Goal: Communication & Community: Ask a question

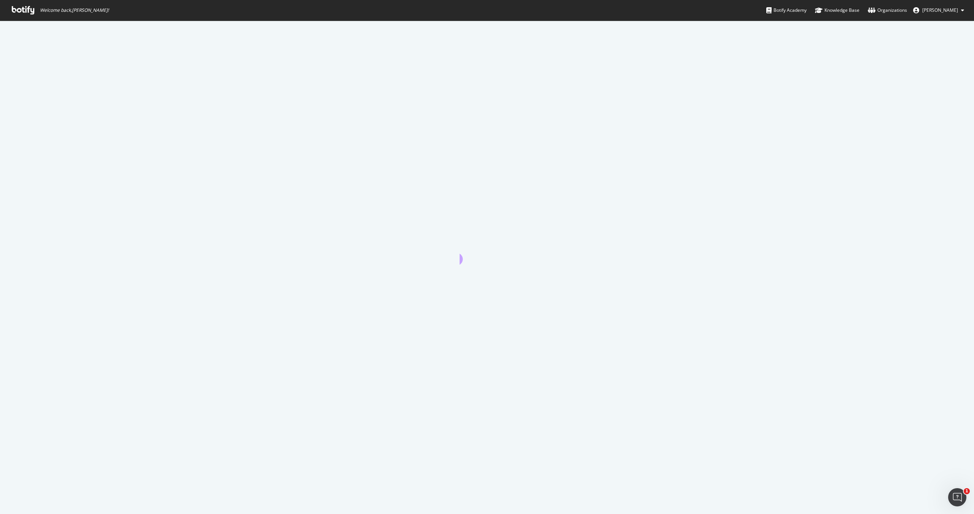
click at [24, 14] on span "Welcome back, [PERSON_NAME] !" at bounding box center [60, 10] width 109 height 21
click at [21, 11] on icon at bounding box center [23, 10] width 22 height 8
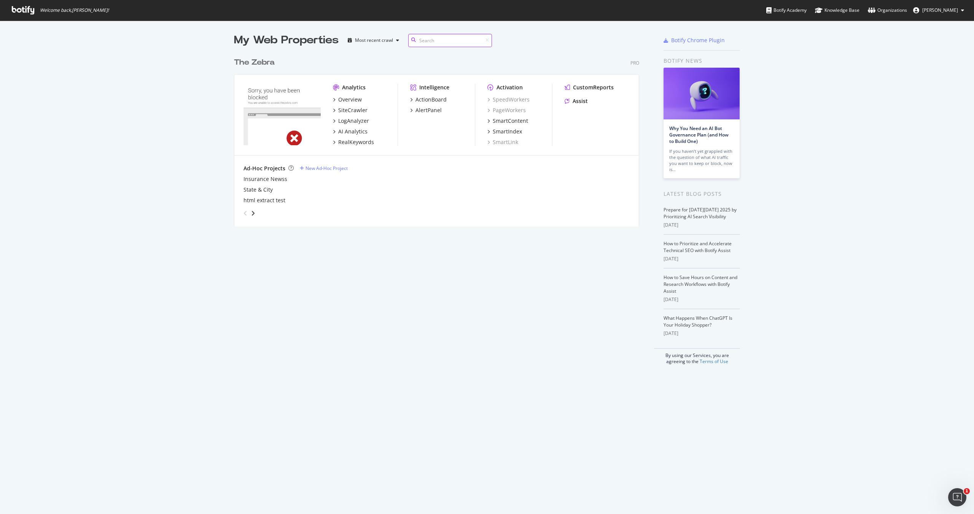
scroll to position [514, 974]
click at [357, 110] on div "SiteCrawler" at bounding box center [352, 111] width 29 height 8
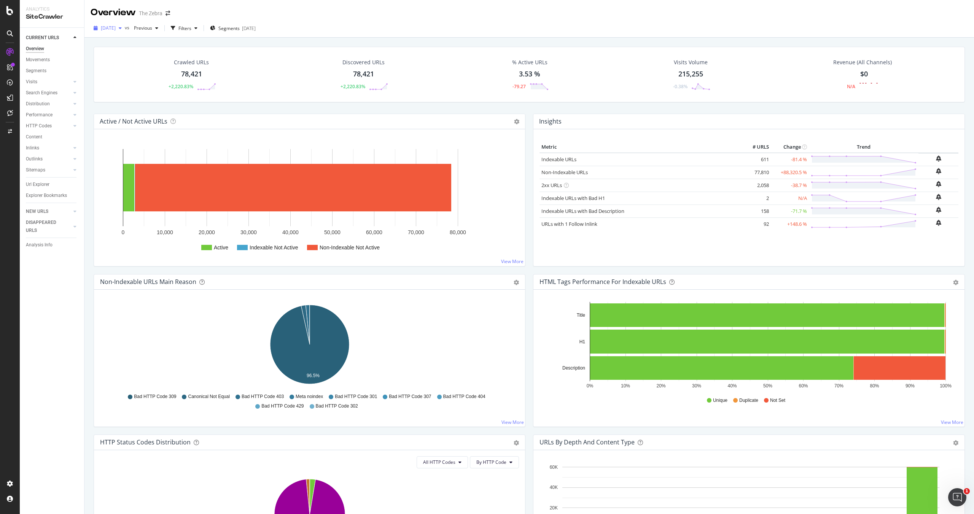
click at [116, 26] on span "[DATE]" at bounding box center [108, 28] width 15 height 6
click at [127, 64] on div "2025 Oct. 3rd 3.4K URLs" at bounding box center [141, 69] width 91 height 11
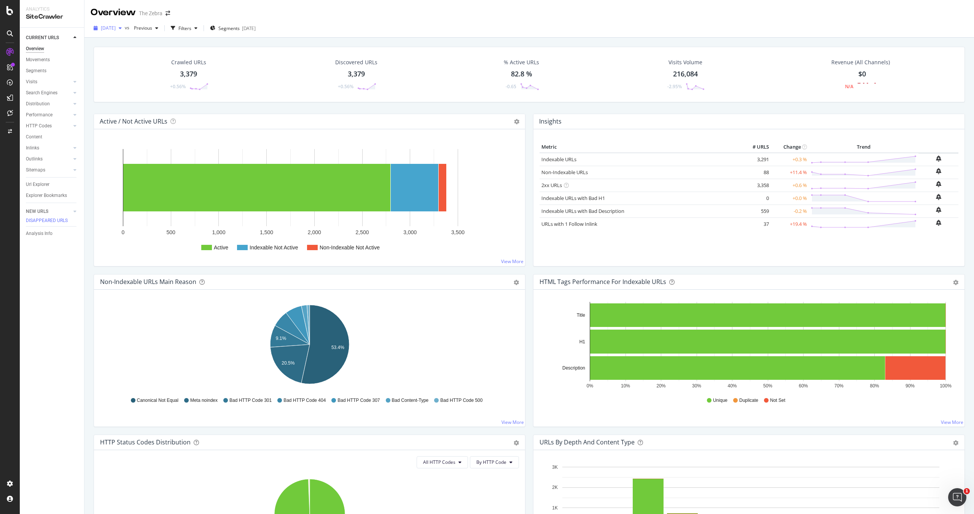
click at [115, 28] on span "2025 Oct. 3rd" at bounding box center [108, 28] width 15 height 6
click at [116, 56] on div "2025 Oct. 10th" at bounding box center [122, 55] width 40 height 7
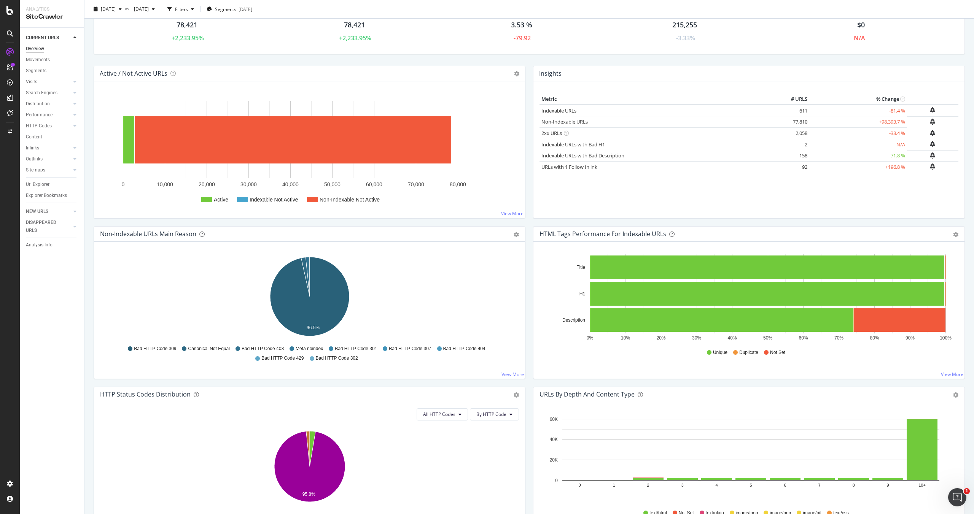
scroll to position [56, 0]
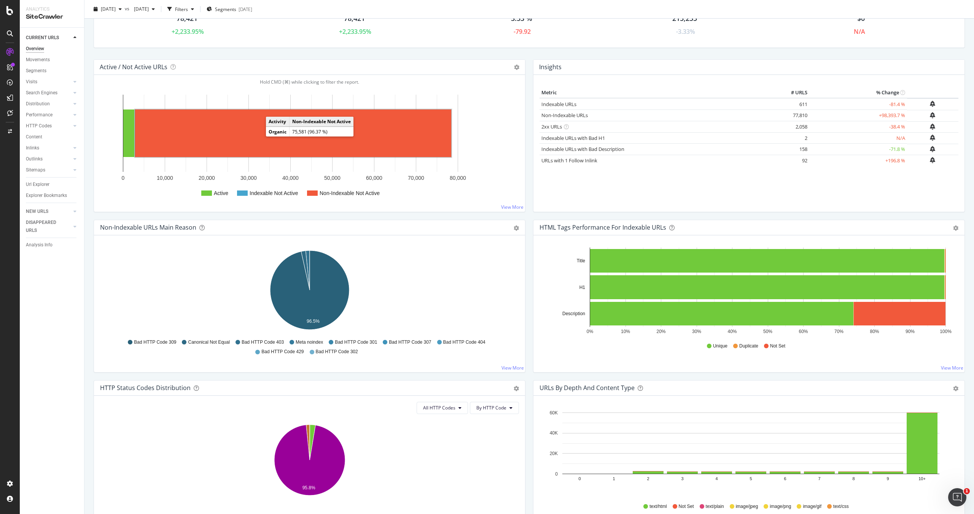
click at [249, 136] on rect "A chart." at bounding box center [293, 134] width 316 height 48
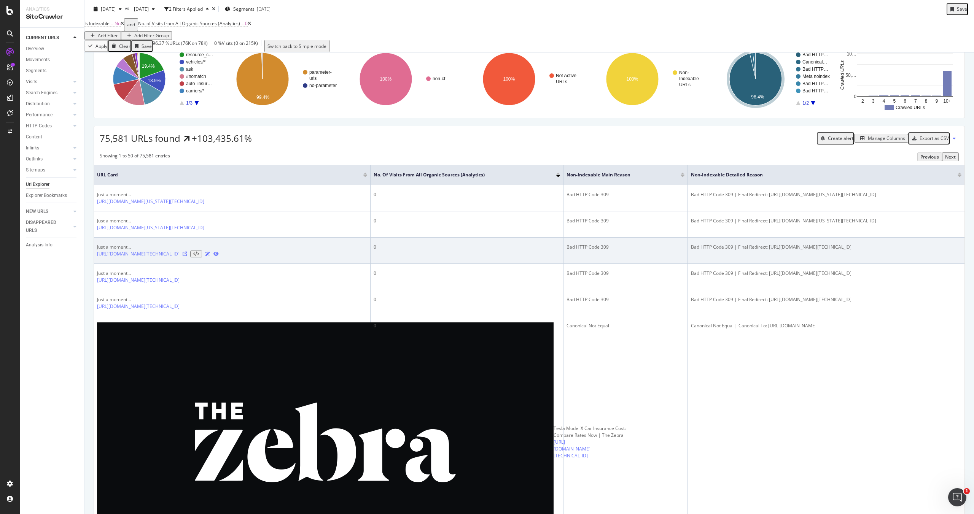
scroll to position [72, 0]
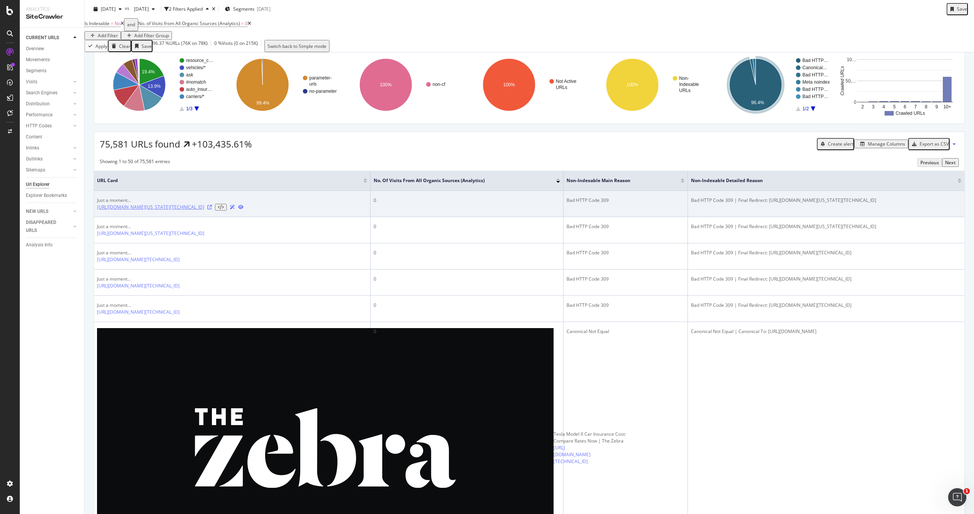
click at [204, 211] on link "https://www.thezebra.com/auto-insurance/florida-car-insurance/high-risk-drivers…" at bounding box center [150, 207] width 107 height 7
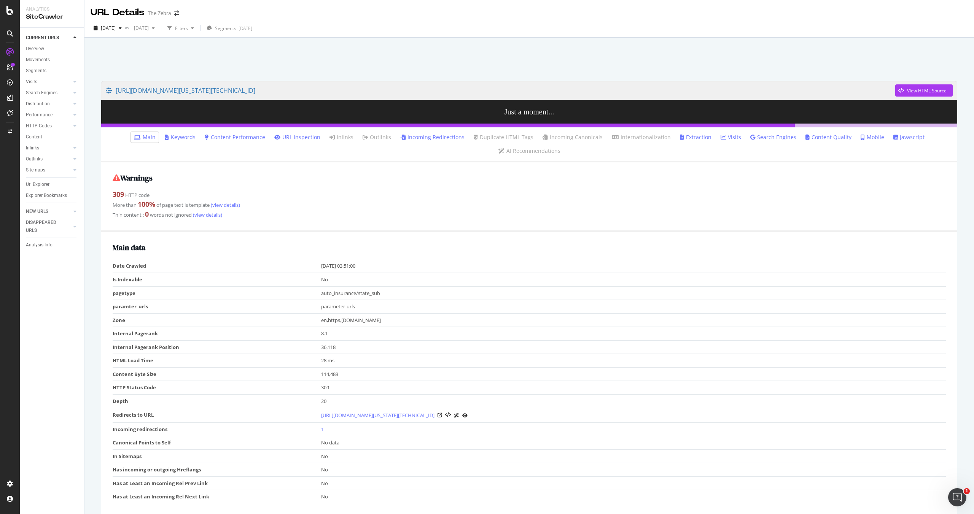
click at [400, 139] on link "Incoming Redirections" at bounding box center [432, 138] width 64 height 8
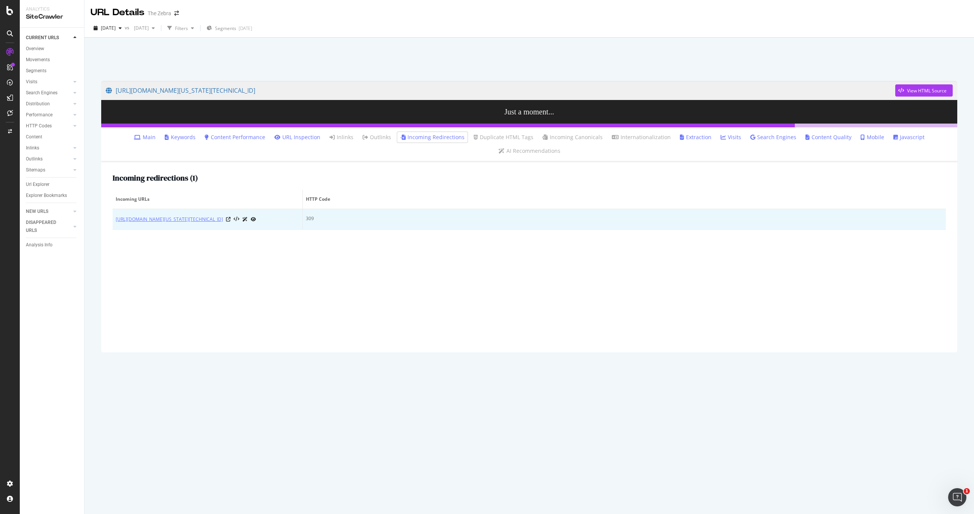
click at [213, 216] on link "https://www.thezebra.com/auto-insurance/florida-car-insurance/high-risk-drivers…" at bounding box center [169, 220] width 107 height 8
click at [221, 216] on link "[URL][DOMAIN_NAME][US_STATE][TECHNICAL_ID]" at bounding box center [169, 220] width 107 height 8
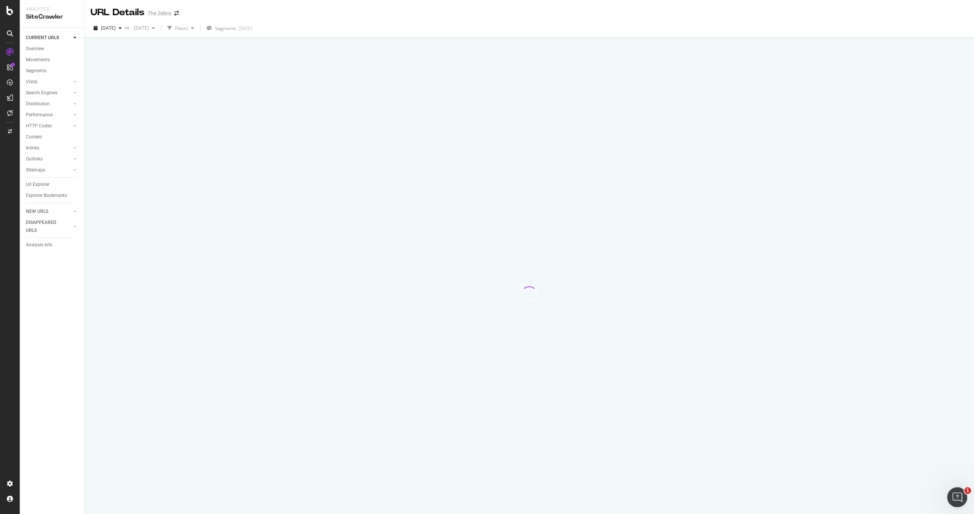
click at [952, 489] on body "Analytics SiteCrawler CURRENT URLS Overview Movements Segments Visits Analysis …" at bounding box center [487, 257] width 974 height 514
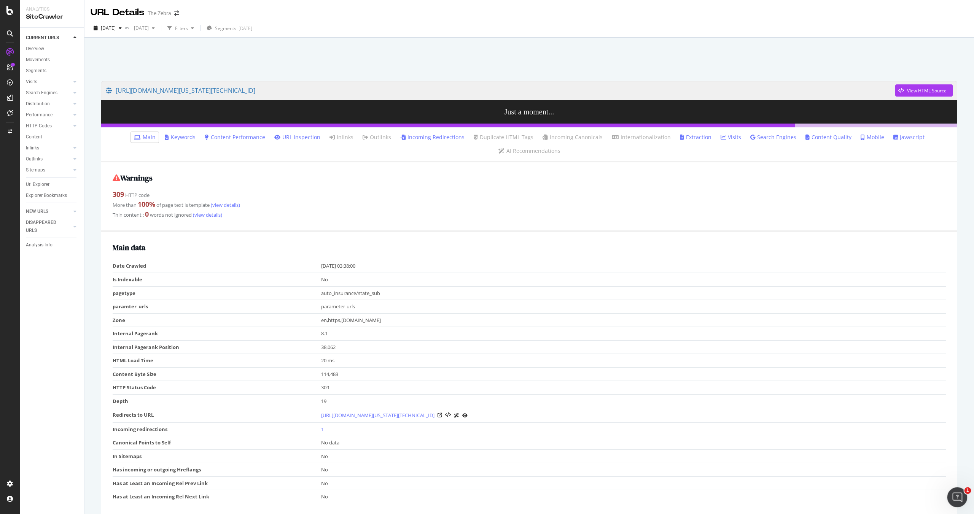
click at [955, 495] on icon "Open Intercom Messenger" at bounding box center [956, 496] width 13 height 13
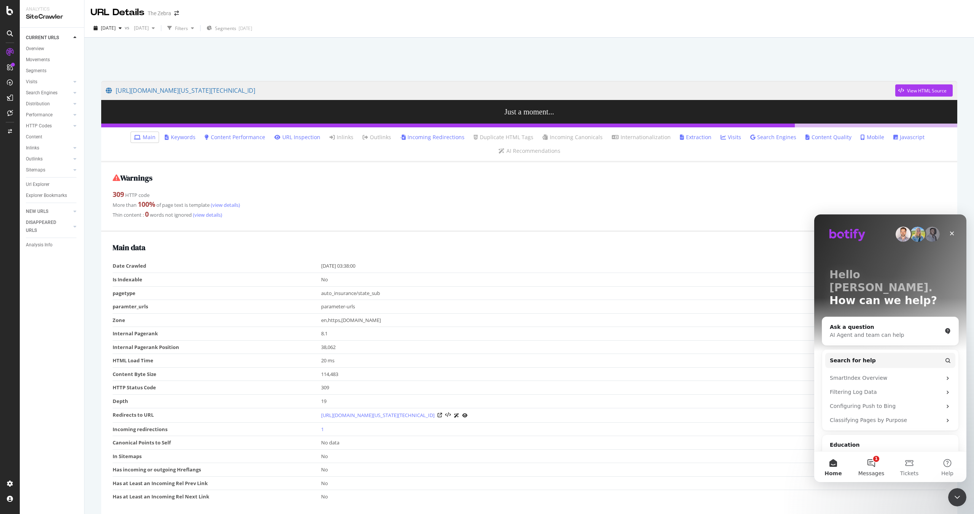
click at [871, 466] on button "1 Messages" at bounding box center [871, 467] width 38 height 30
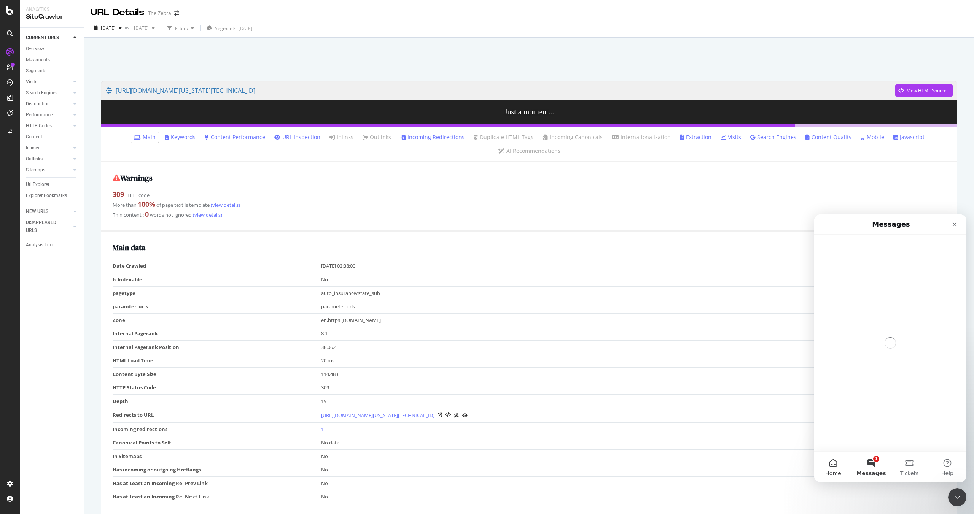
click at [837, 462] on button "Home" at bounding box center [833, 467] width 38 height 30
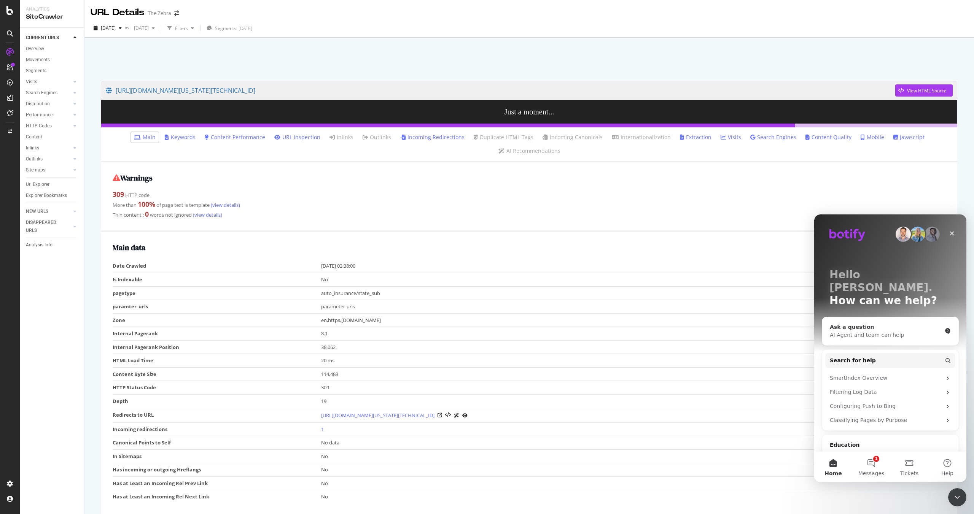
click at [871, 331] on div "AI Agent and team can help" at bounding box center [886, 335] width 112 height 8
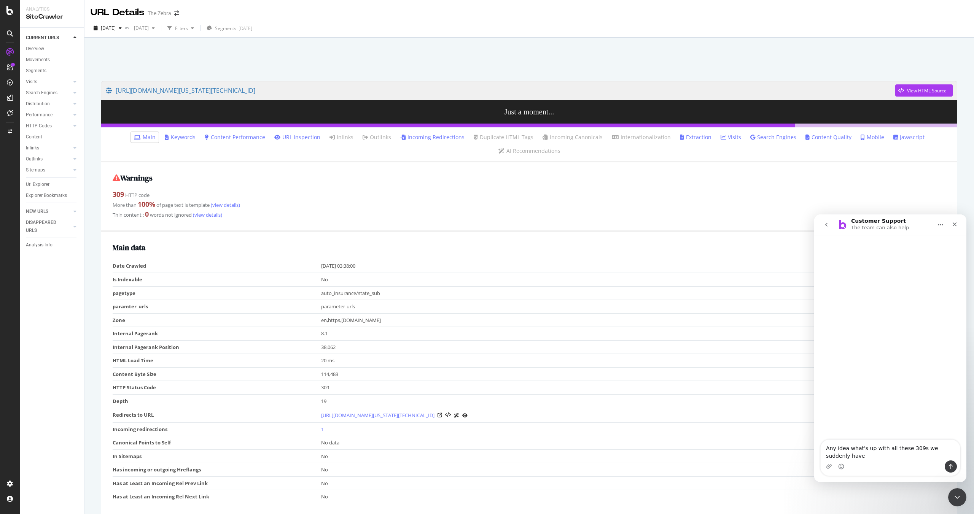
type textarea "Any idea what's up with all these 309s we suddenly have?"
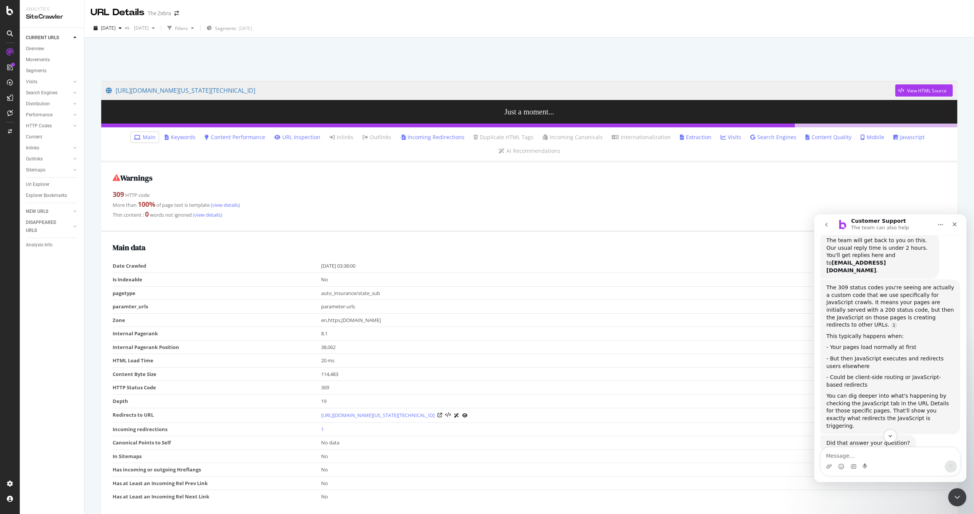
scroll to position [71, 0]
click at [875, 462] on div "Intercom messenger" at bounding box center [890, 467] width 139 height 12
click at [870, 455] on textarea "Message…" at bounding box center [890, 454] width 139 height 13
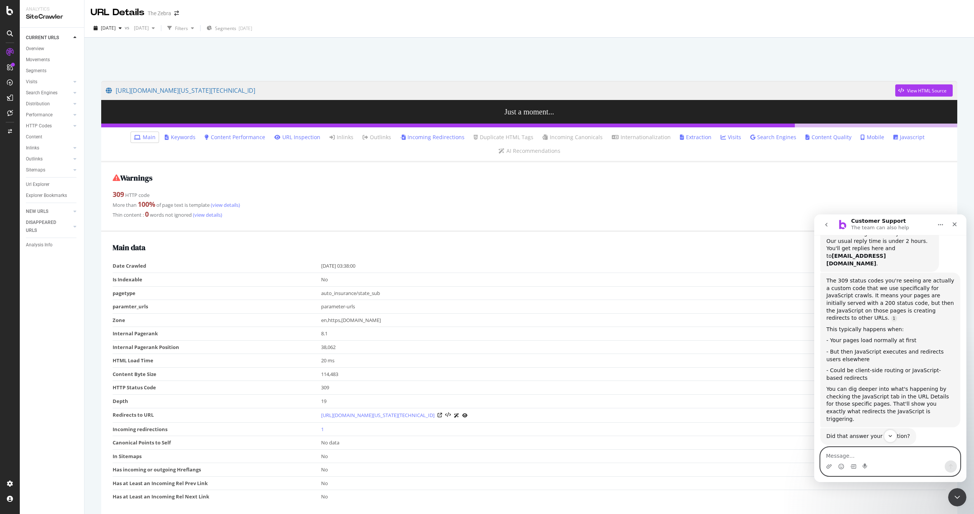
scroll to position [78, 0]
type textarea "human please!"
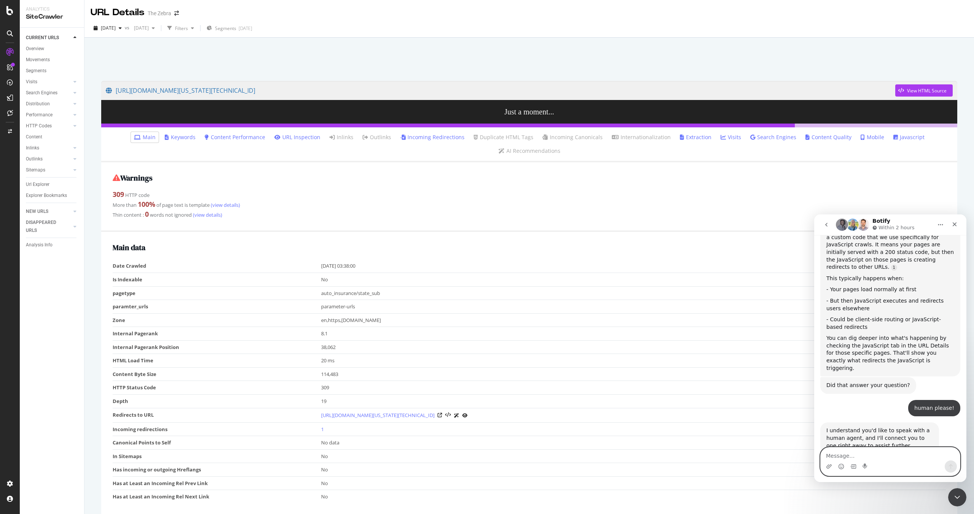
scroll to position [151, 0]
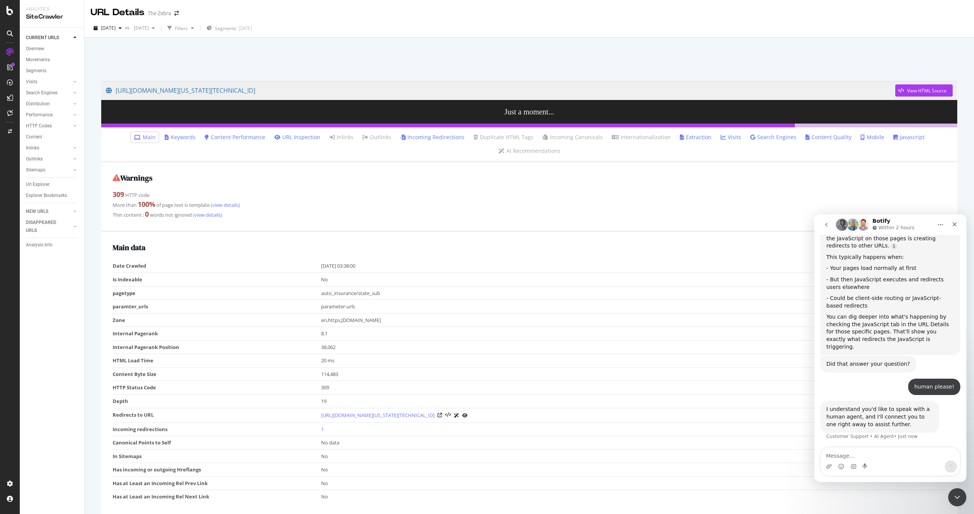
click at [11, 476] on div at bounding box center [10, 262] width 18 height 432
click at [11, 481] on icon at bounding box center [10, 484] width 8 height 8
click at [8, 481] on icon at bounding box center [10, 484] width 8 height 8
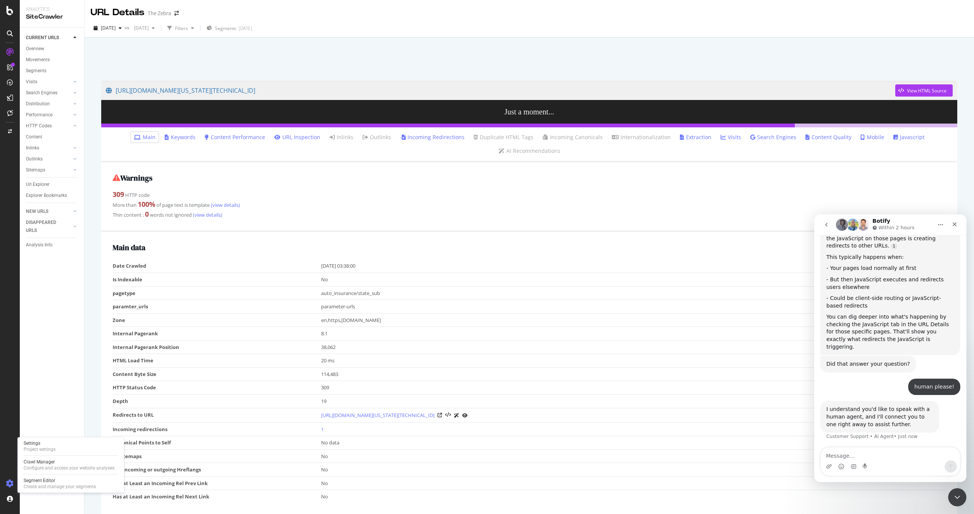
click at [10, 482] on icon at bounding box center [10, 484] width 8 height 8
click at [44, 447] on div "Project settings" at bounding box center [40, 450] width 32 height 6
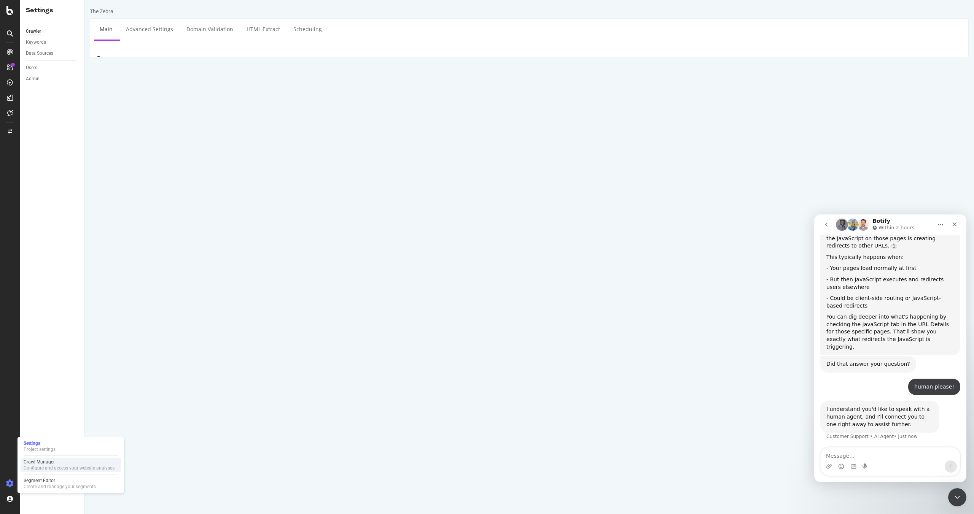
click at [49, 465] on div "Crawl Manager" at bounding box center [69, 462] width 91 height 6
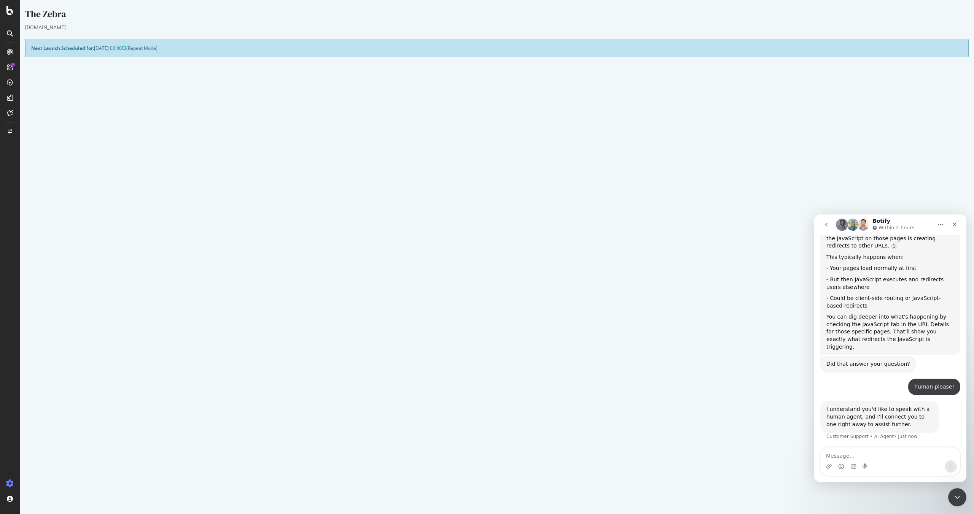
click at [482, 205] on button "Yes! Start Now" at bounding box center [487, 205] width 47 height 12
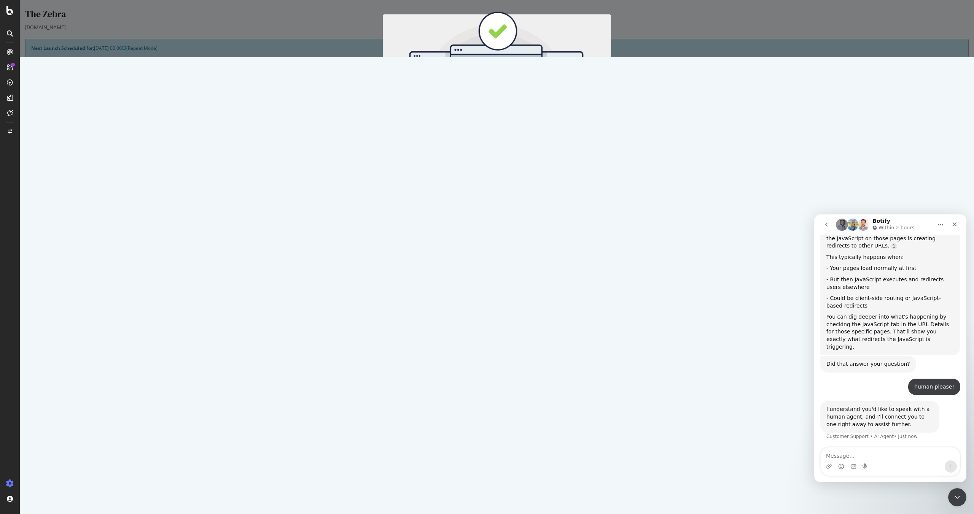
click at [503, 123] on button "Start Now" at bounding box center [510, 126] width 33 height 13
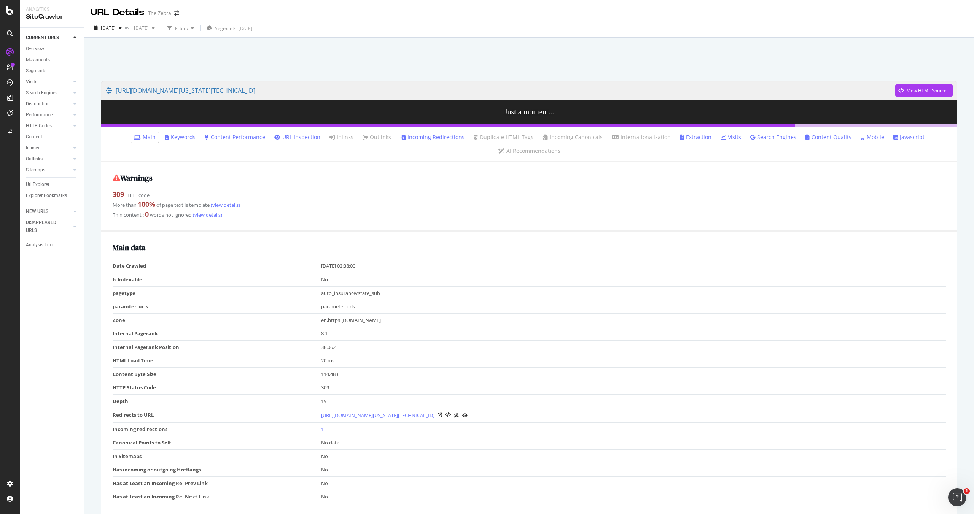
click at [400, 137] on link "Incoming Redirections" at bounding box center [432, 138] width 64 height 8
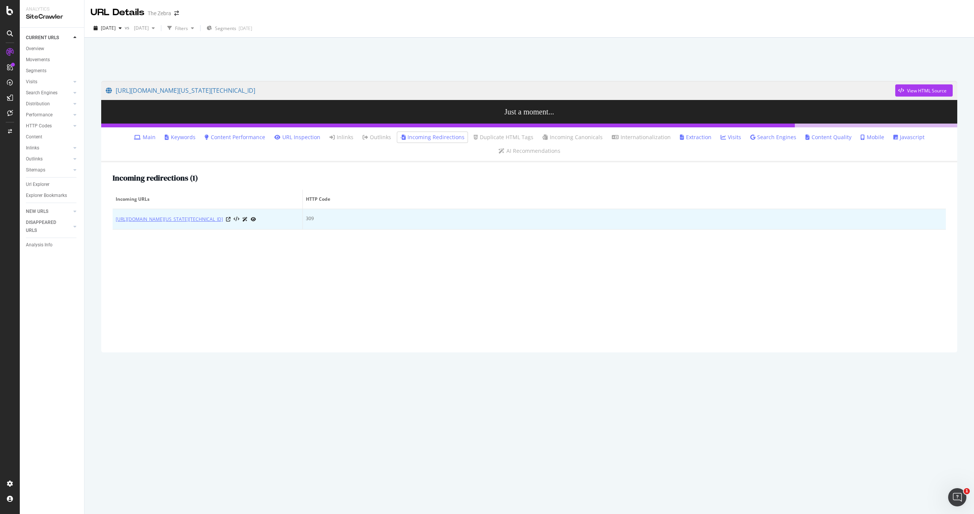
click at [223, 223] on link "https://www.thezebra.com/auto-insurance/florida-car-insurance/high-risk-drivers…" at bounding box center [169, 220] width 107 height 8
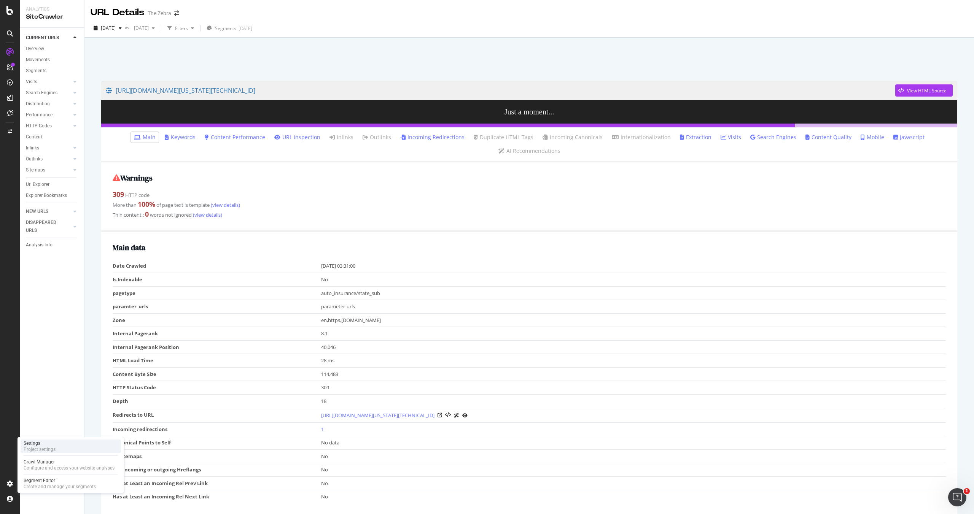
click at [38, 449] on div "Project settings" at bounding box center [40, 450] width 32 height 6
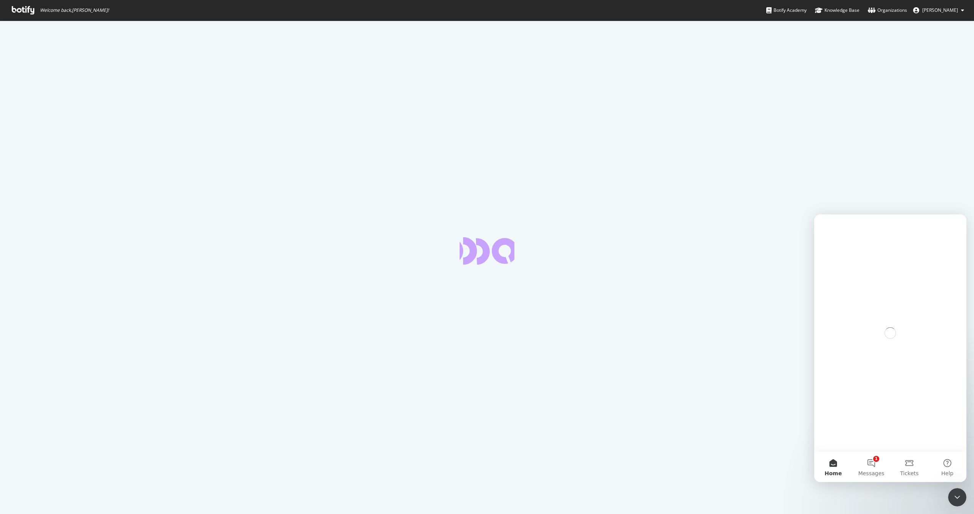
click at [18, 11] on icon at bounding box center [23, 10] width 22 height 8
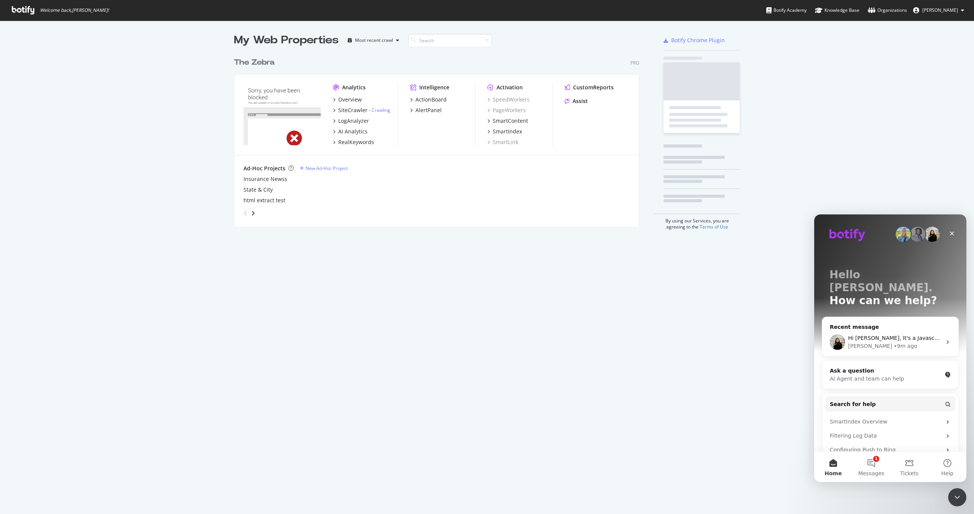
scroll to position [179, 411]
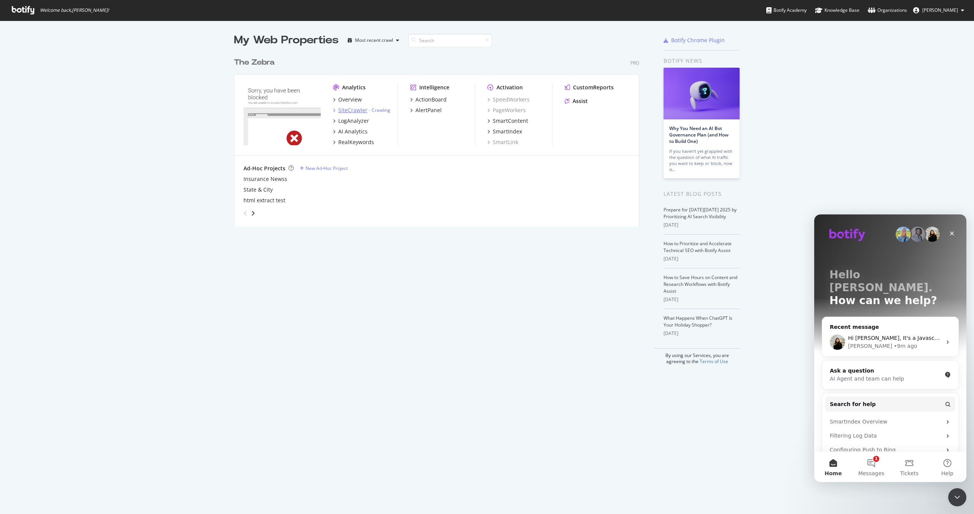
click at [347, 113] on div "SiteCrawler" at bounding box center [352, 111] width 29 height 8
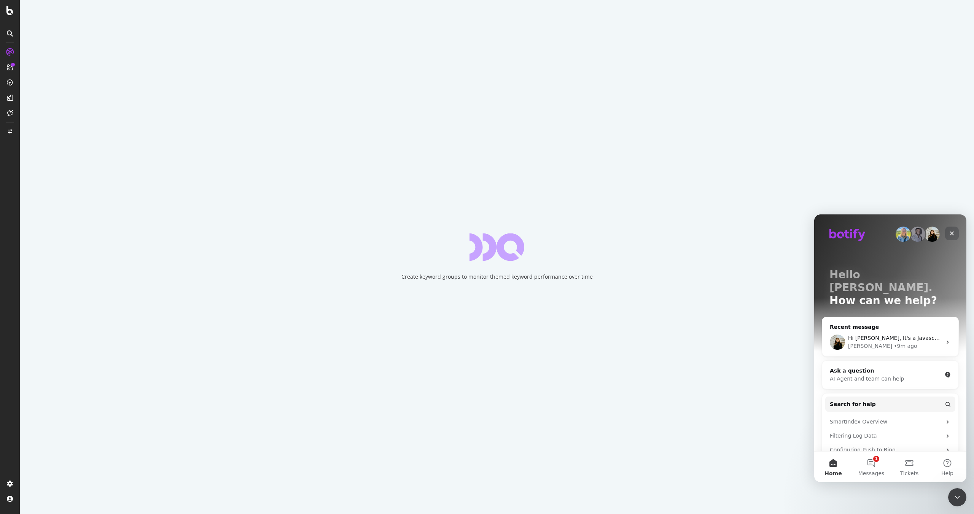
click at [954, 234] on icon "Close" at bounding box center [952, 234] width 6 height 6
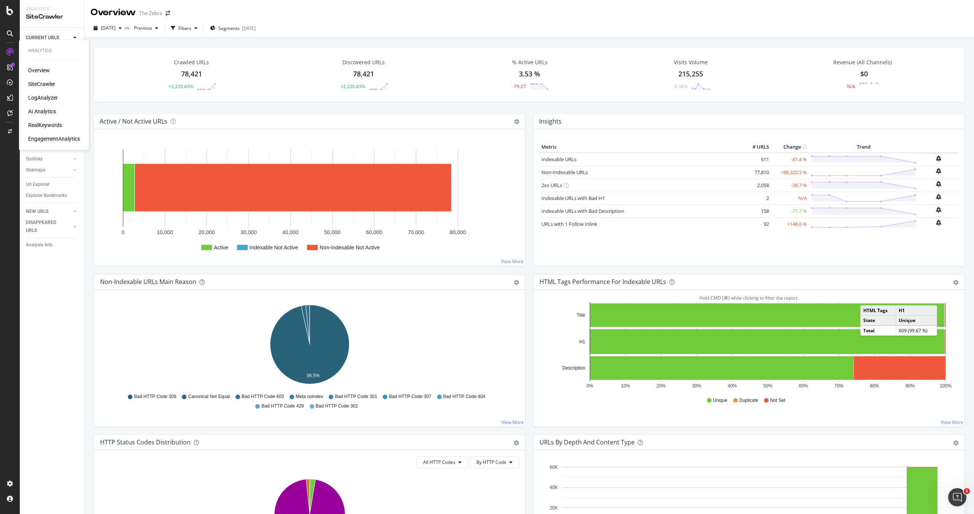
click at [38, 99] on div "LogAnalyzer" at bounding box center [43, 98] width 30 height 8
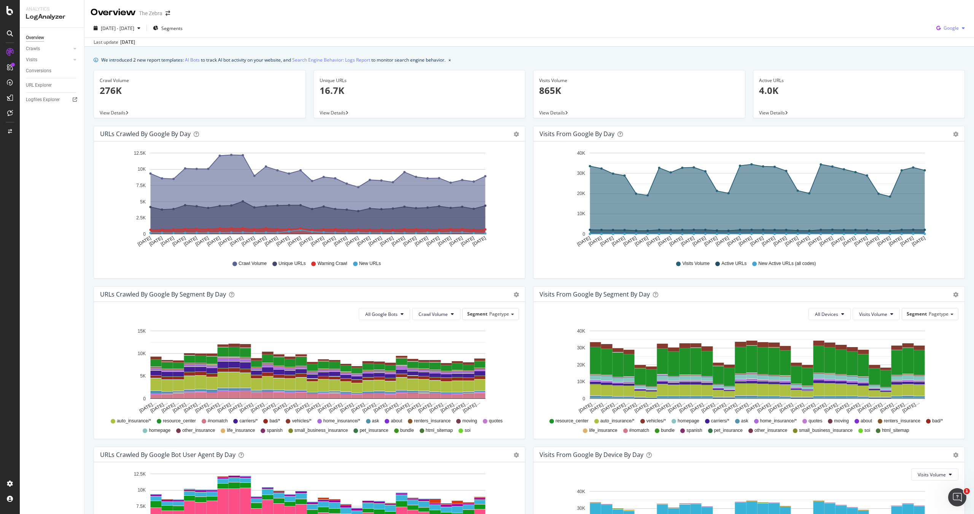
click at [937, 29] on icon "button" at bounding box center [938, 28] width 10 height 11
click at [940, 60] on span "Bing" at bounding box center [951, 57] width 28 height 7
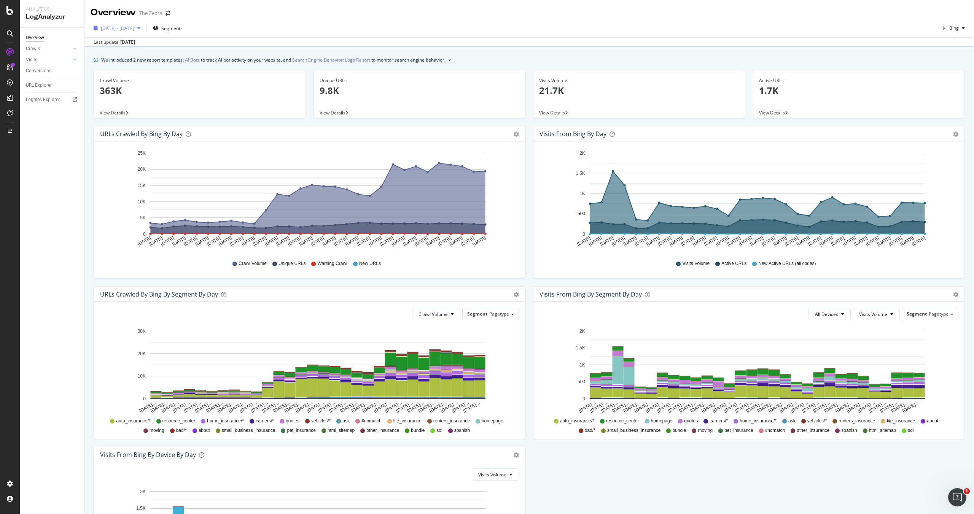
click at [126, 24] on div "[DATE] - [DATE]" at bounding box center [117, 27] width 53 height 11
click at [130, 82] on div "Last 6 Months" at bounding box center [125, 82] width 30 height 6
type input "2025/04/09"
click at [188, 155] on button "Apply" at bounding box center [176, 161] width 24 height 12
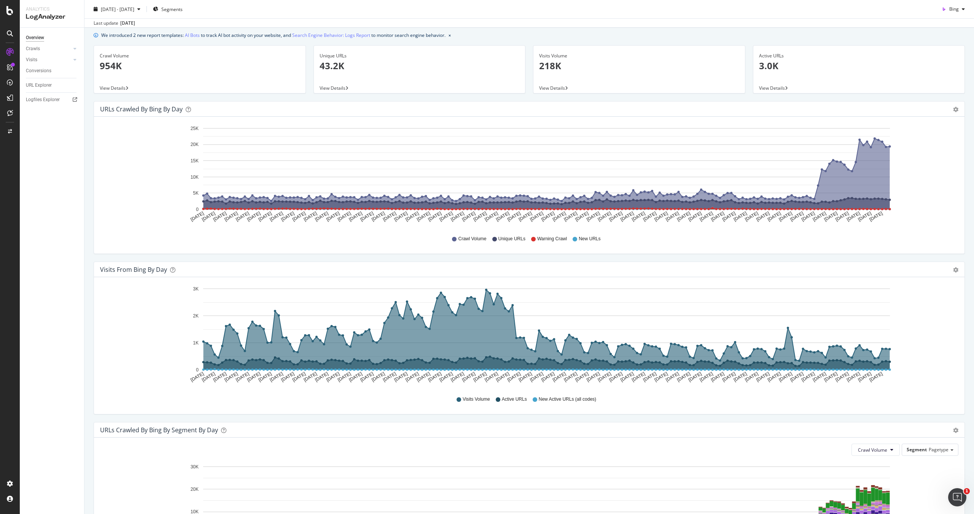
scroll to position [11, 0]
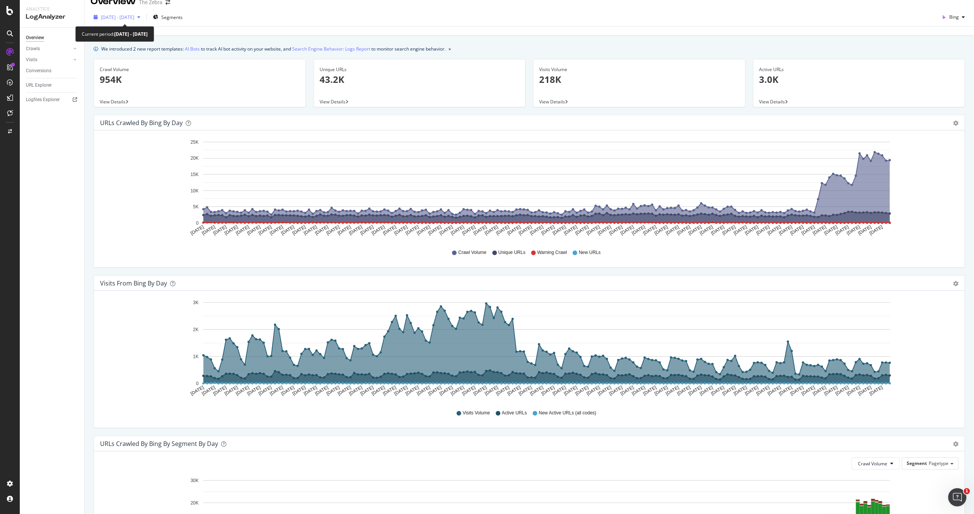
click at [134, 18] on span "2025 Apr. 9th - Oct. 8th" at bounding box center [117, 17] width 33 height 6
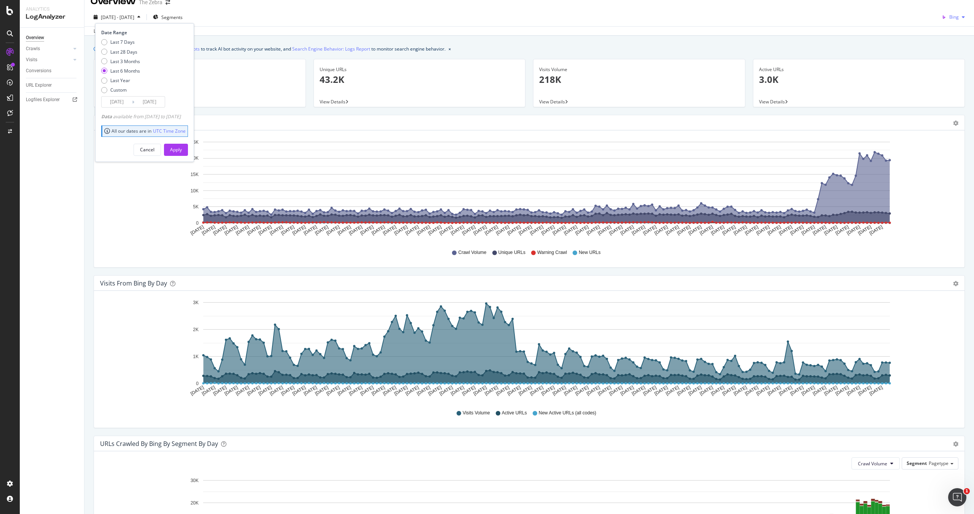
click at [966, 16] on div "button" at bounding box center [963, 17] width 9 height 5
click at [945, 34] on span "Google" at bounding box center [951, 32] width 28 height 7
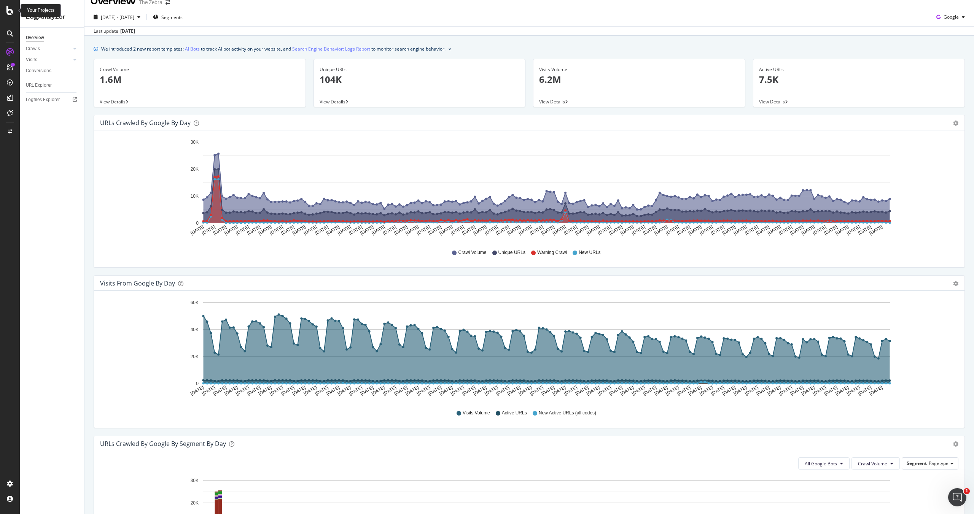
click at [7, 10] on icon at bounding box center [9, 10] width 7 height 9
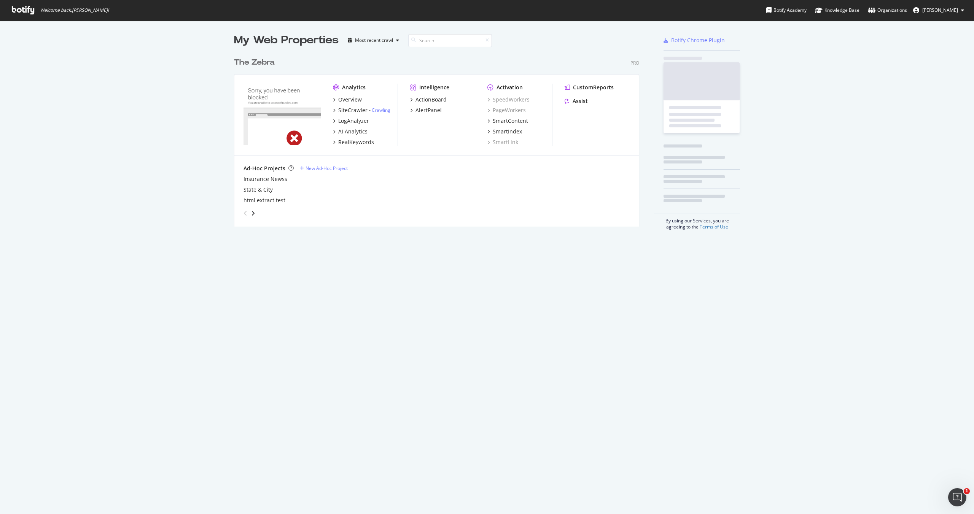
scroll to position [514, 974]
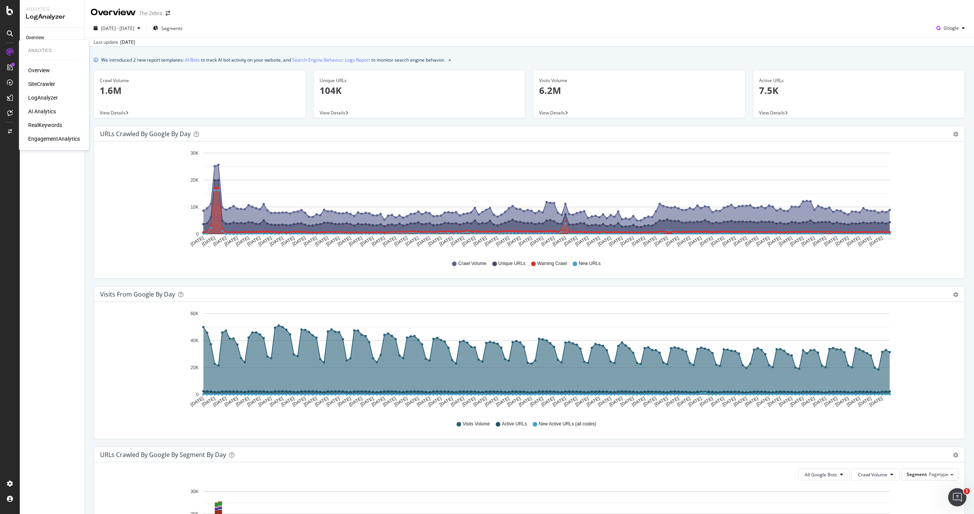
click at [14, 52] on div at bounding box center [10, 52] width 12 height 12
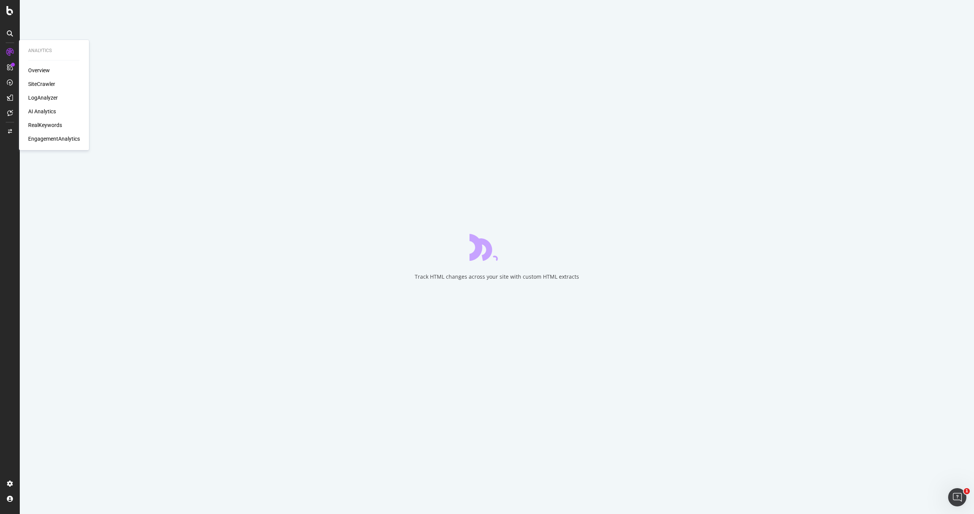
click at [43, 83] on div "SiteCrawler" at bounding box center [41, 84] width 27 height 8
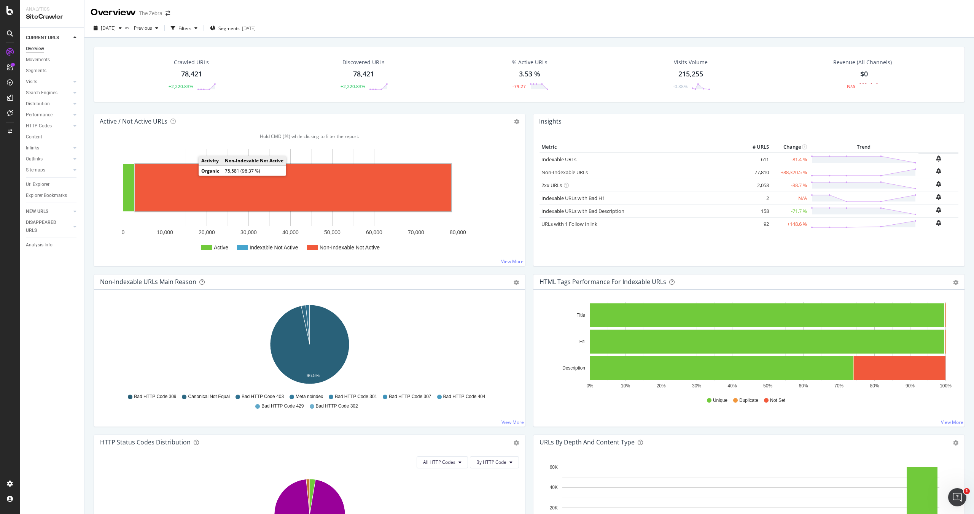
click at [210, 189] on rect "A chart." at bounding box center [293, 188] width 316 height 48
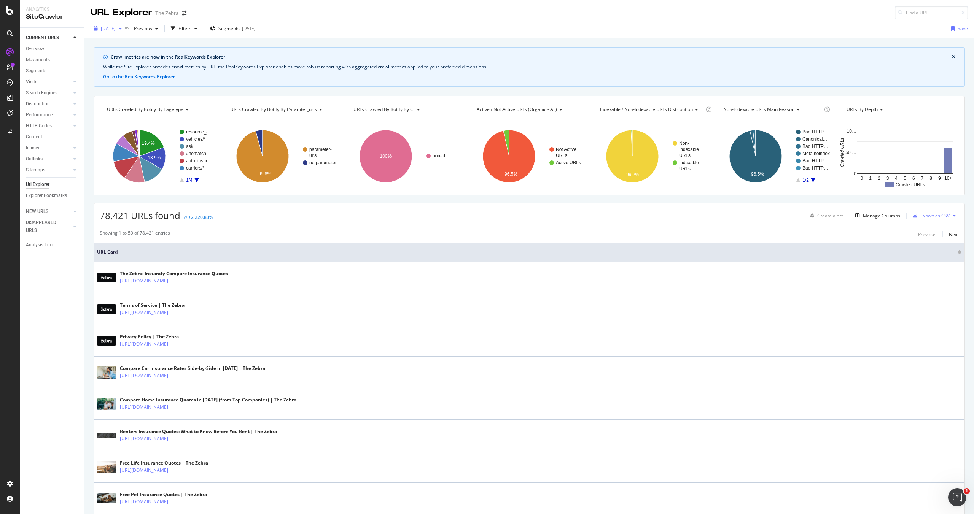
click at [107, 28] on span "[DATE]" at bounding box center [108, 28] width 15 height 6
click at [145, 55] on div "78.4K URLs" at bounding box center [157, 56] width 25 height 7
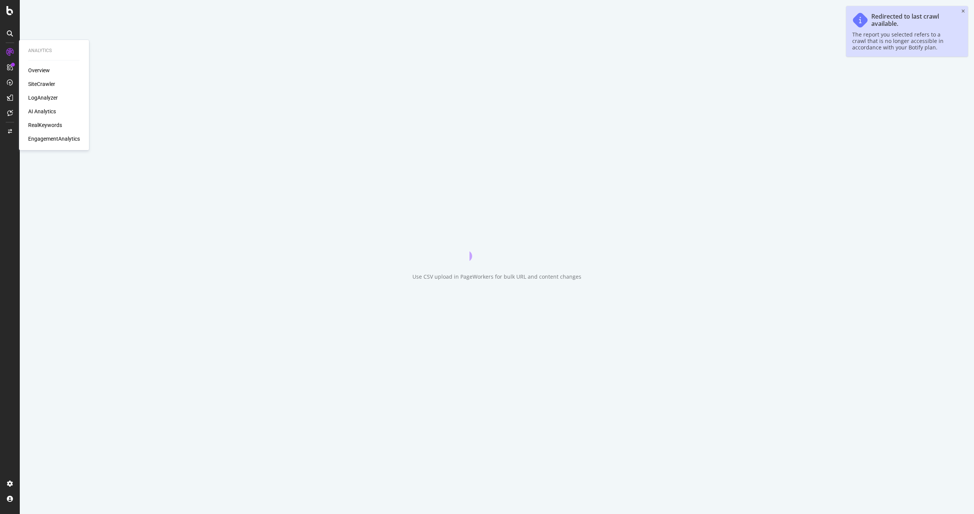
click at [41, 94] on div "LogAnalyzer" at bounding box center [43, 98] width 30 height 8
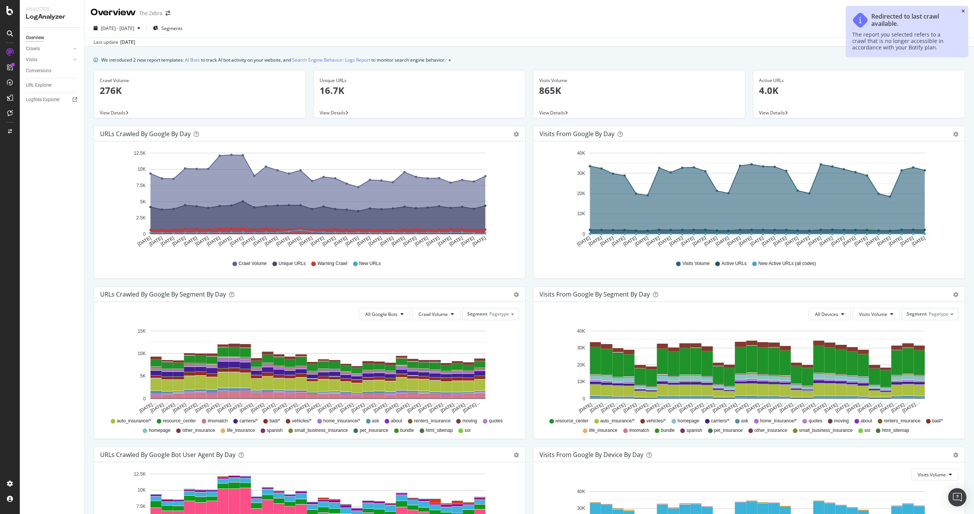
click at [963, 10] on icon "close toast" at bounding box center [963, 11] width 3 height 5
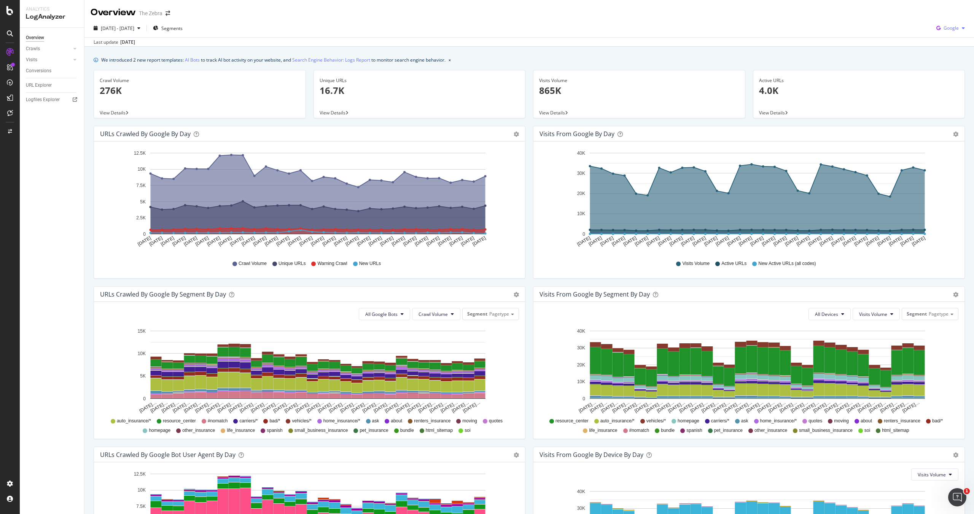
click at [950, 27] on span "Google" at bounding box center [951, 28] width 15 height 6
click at [43, 97] on div "Logfiles Explorer" at bounding box center [43, 100] width 34 height 8
click at [44, 85] on div "URL Explorer" at bounding box center [39, 85] width 26 height 8
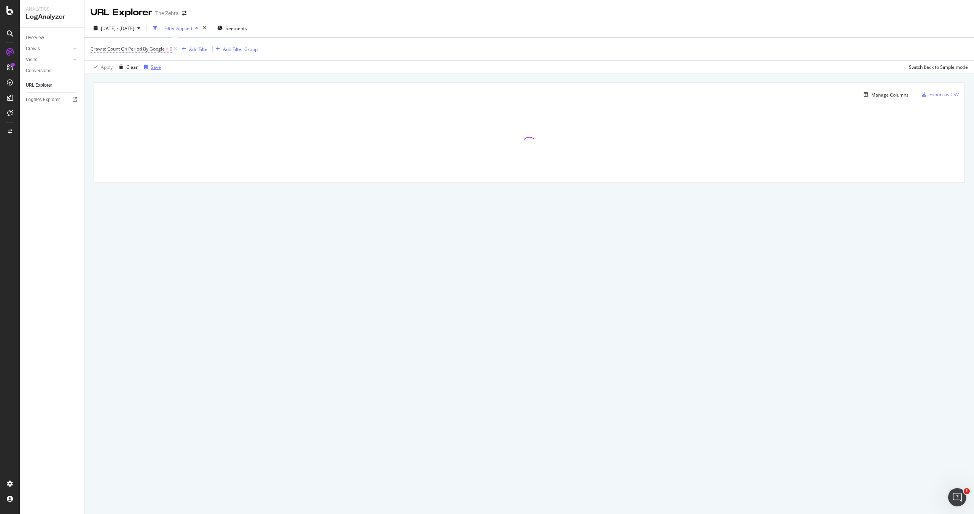
click at [151, 66] on div "Save" at bounding box center [156, 67] width 10 height 6
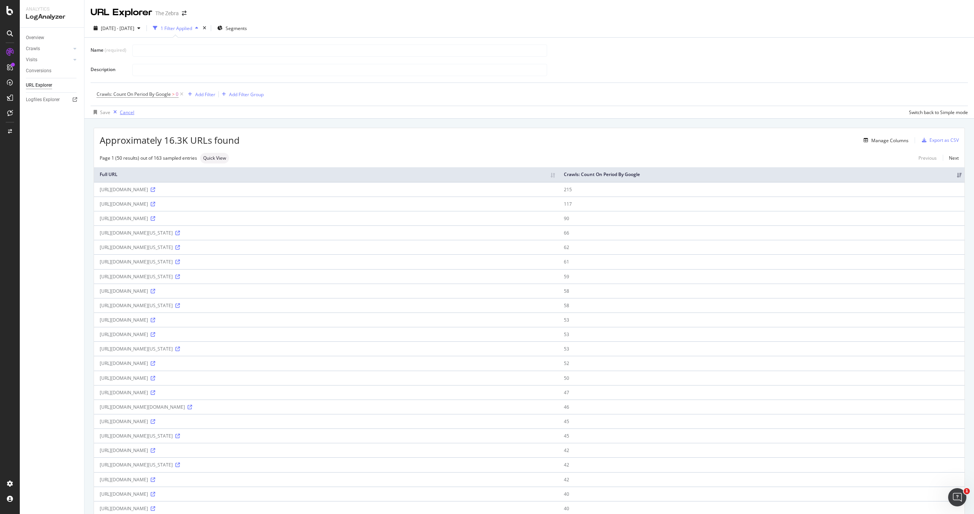
click at [125, 113] on div "Cancel" at bounding box center [127, 112] width 14 height 6
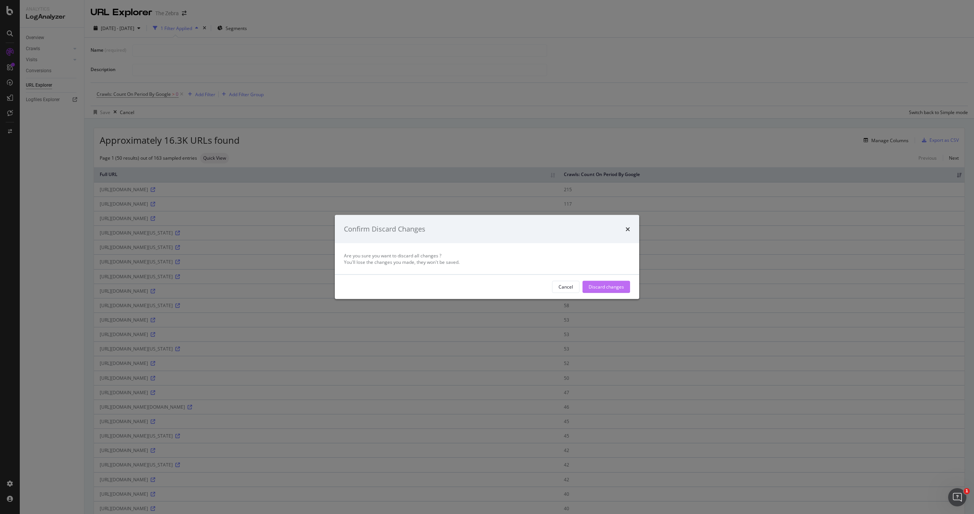
click at [621, 291] on div "Discard changes" at bounding box center [606, 286] width 35 height 11
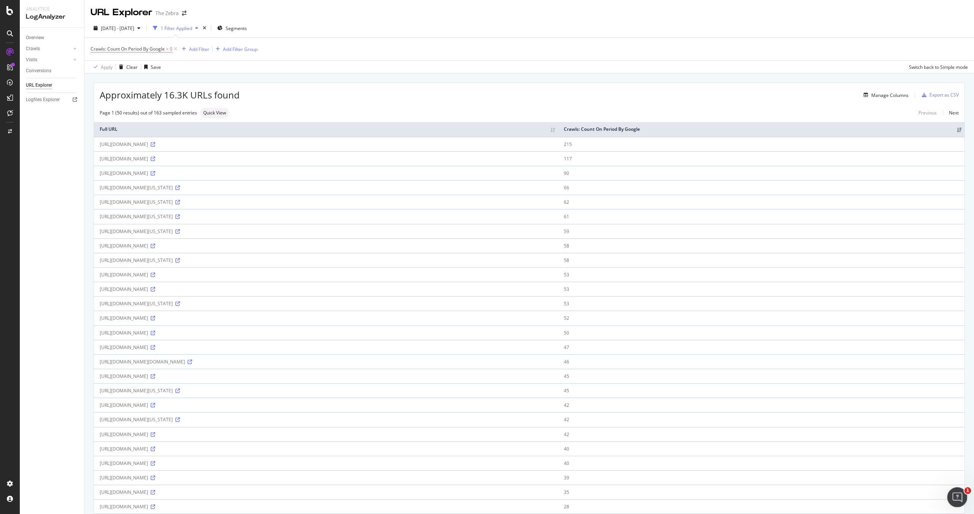
click at [952, 492] on div "Open Intercom Messenger" at bounding box center [956, 496] width 25 height 25
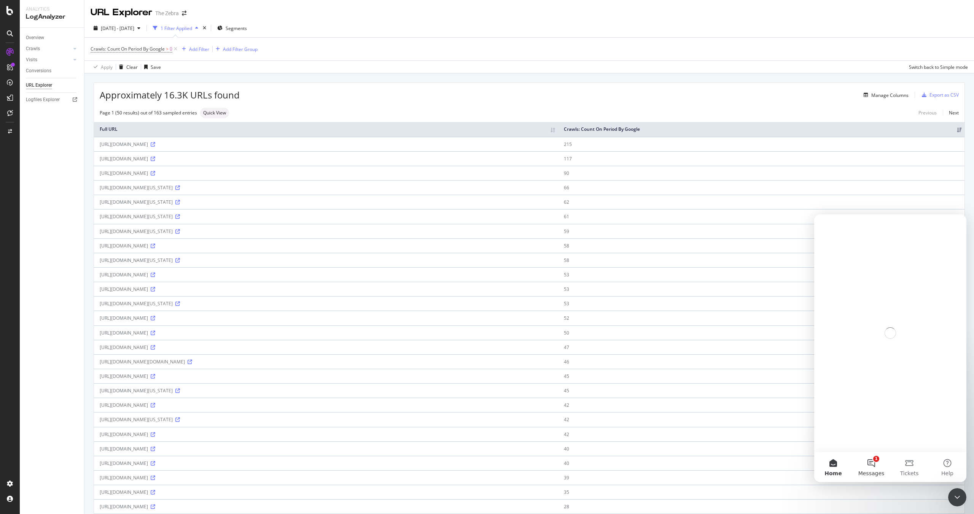
click at [877, 466] on button "1 Messages" at bounding box center [871, 467] width 38 height 30
click at [873, 436] on button "Ask a question" at bounding box center [890, 436] width 69 height 15
click at [861, 461] on div "Intercom messenger" at bounding box center [890, 467] width 139 height 12
click at [859, 457] on textarea "Ask a question…" at bounding box center [890, 454] width 139 height 13
type textarea "Can I save log analyzer report"
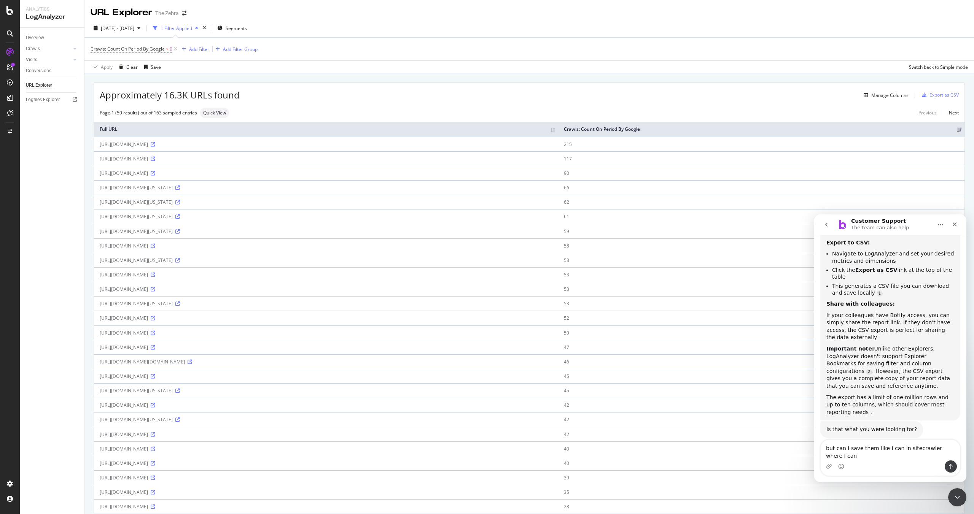
scroll to position [135, 0]
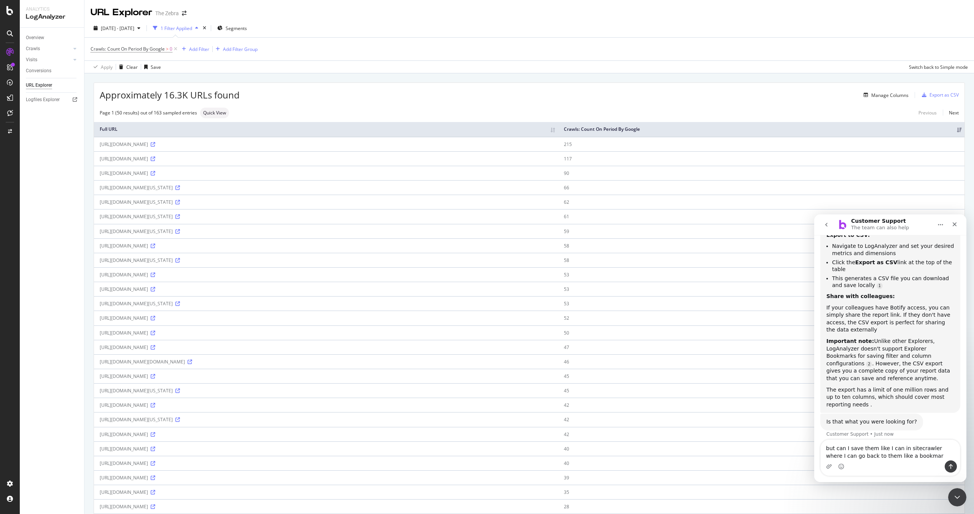
type textarea "but can I save them like I can in sitecrawler where I can go back to them like …"
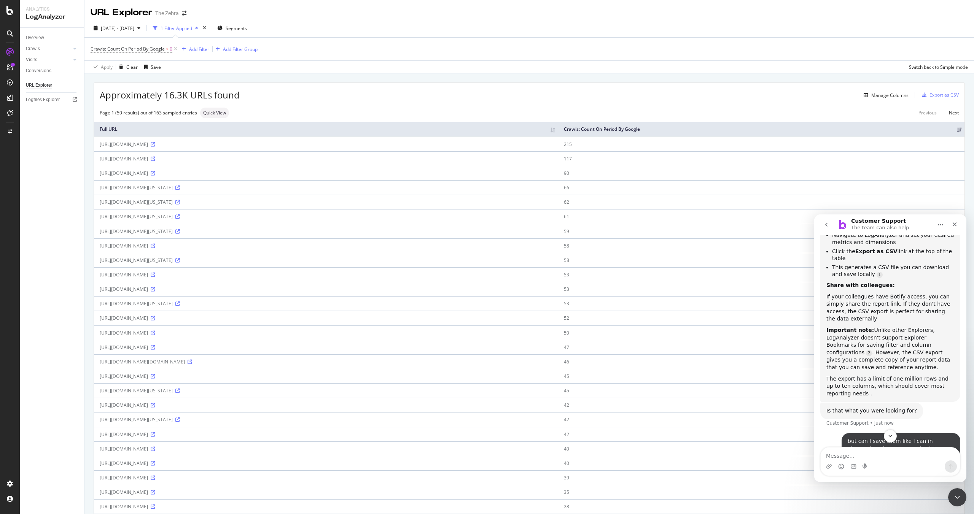
scroll to position [145, 0]
drag, startPoint x: 896, startPoint y: 330, endPoint x: 898, endPoint y: 357, distance: 27.1
click at [898, 357] on div "Important note: Unlike other Explorers, LogAnalyzer doesn't support Explorer Bo…" at bounding box center [890, 350] width 128 height 45
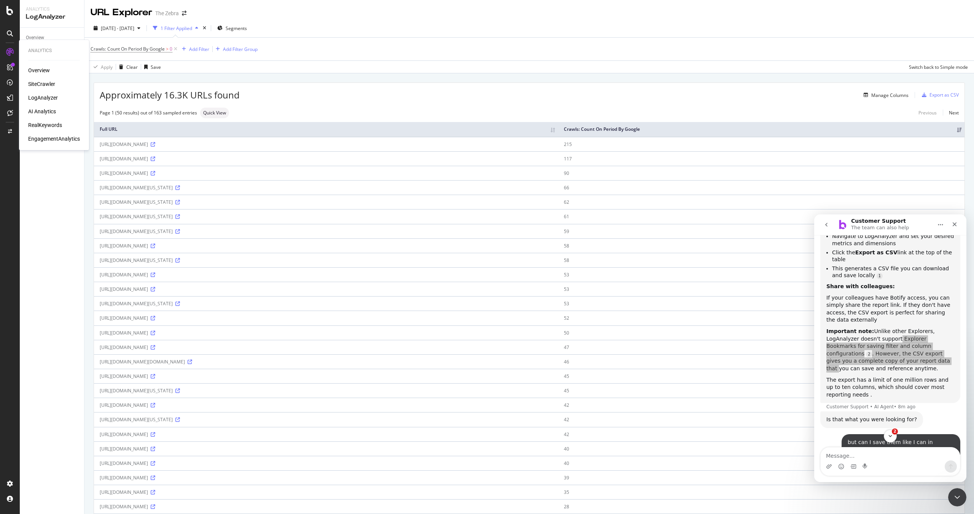
click at [39, 83] on div "SiteCrawler" at bounding box center [41, 84] width 27 height 8
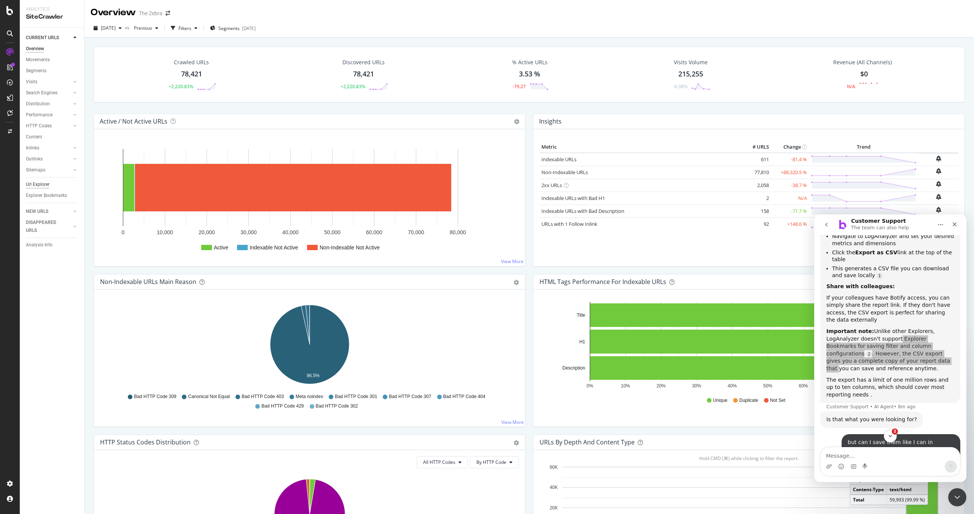
click at [32, 183] on div "Url Explorer" at bounding box center [38, 185] width 24 height 8
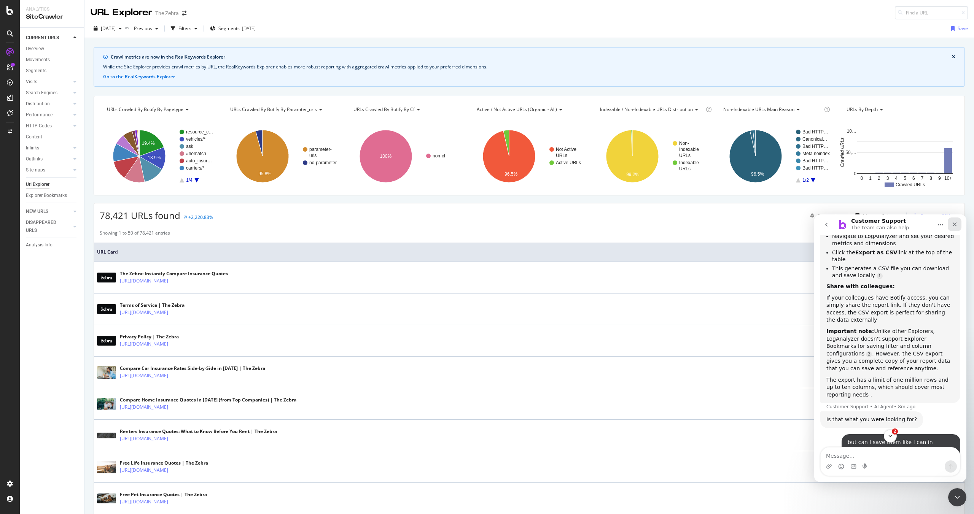
click at [959, 225] on div "Close" at bounding box center [955, 225] width 14 height 14
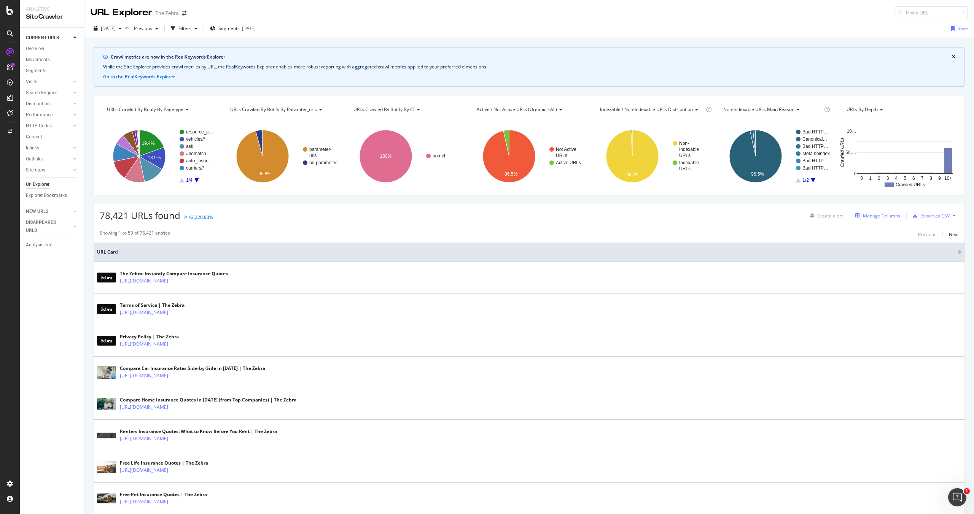
scroll to position [373, 0]
click at [868, 215] on div "Manage Columns" at bounding box center [881, 216] width 37 height 6
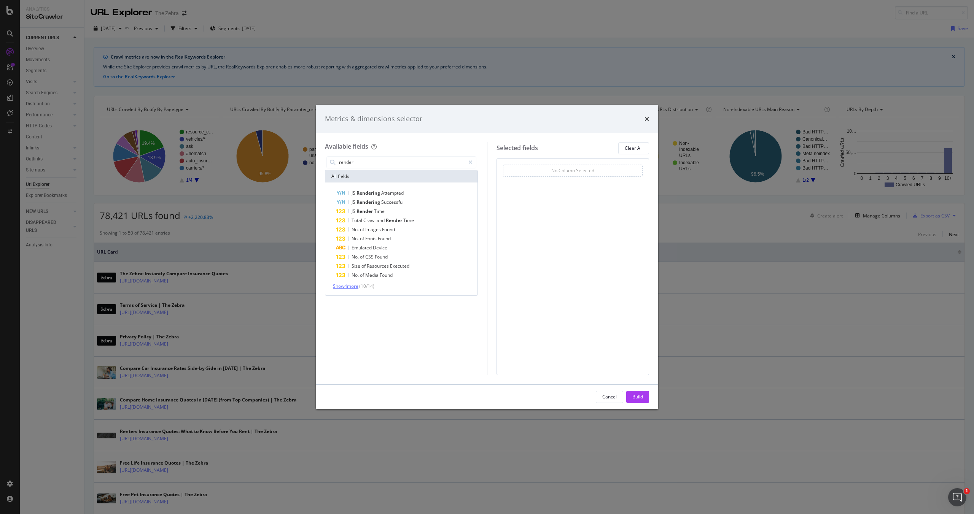
click at [357, 286] on span "Show 4 more" at bounding box center [345, 286] width 25 height 6
click at [432, 163] on input "render" at bounding box center [401, 162] width 127 height 11
click at [419, 158] on input "lcp" at bounding box center [401, 162] width 127 height 11
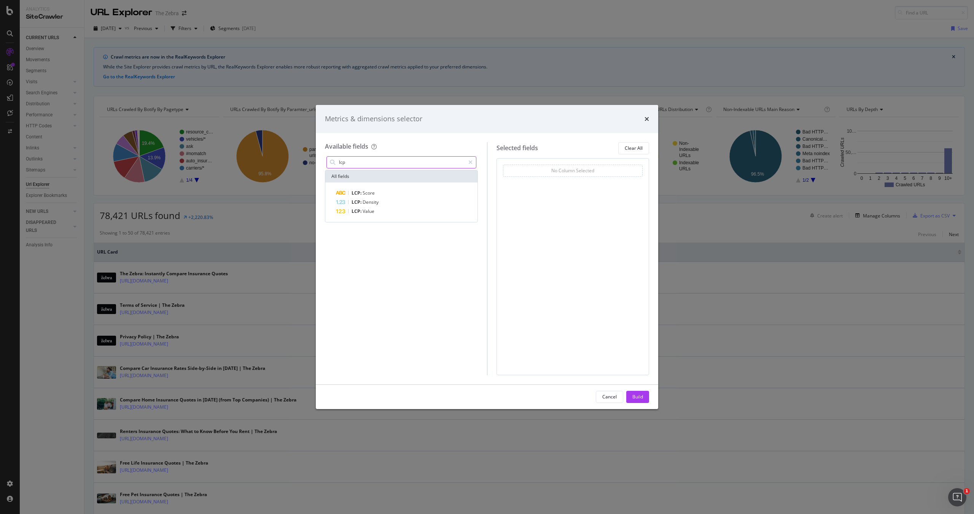
click at [419, 158] on input "lcp" at bounding box center [401, 162] width 127 height 11
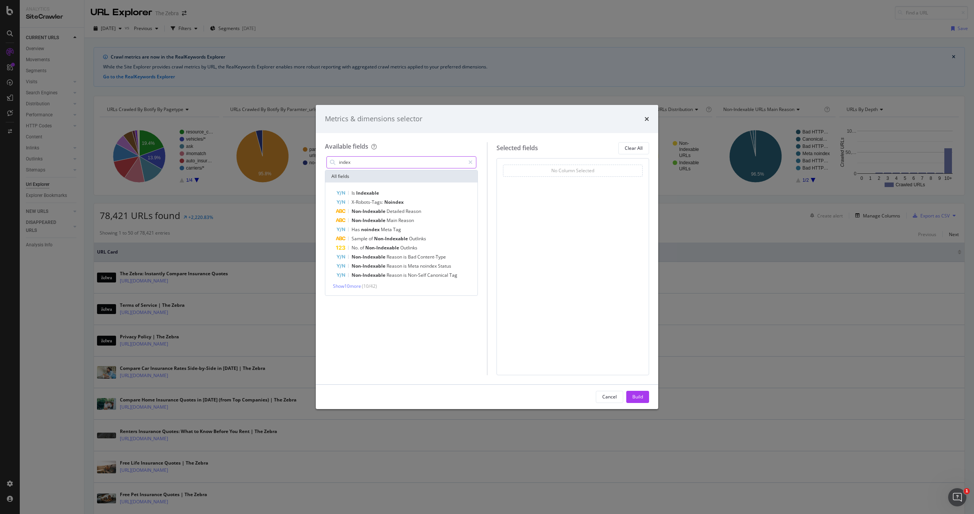
type input "index"
click at [646, 118] on icon "times" at bounding box center [647, 119] width 5 height 6
click at [646, 118] on div "Non- Indexable URLs Indexable URLs 99.2% Is Indexable Crawled URLs Non-Indexabl…" at bounding box center [652, 153] width 119 height 72
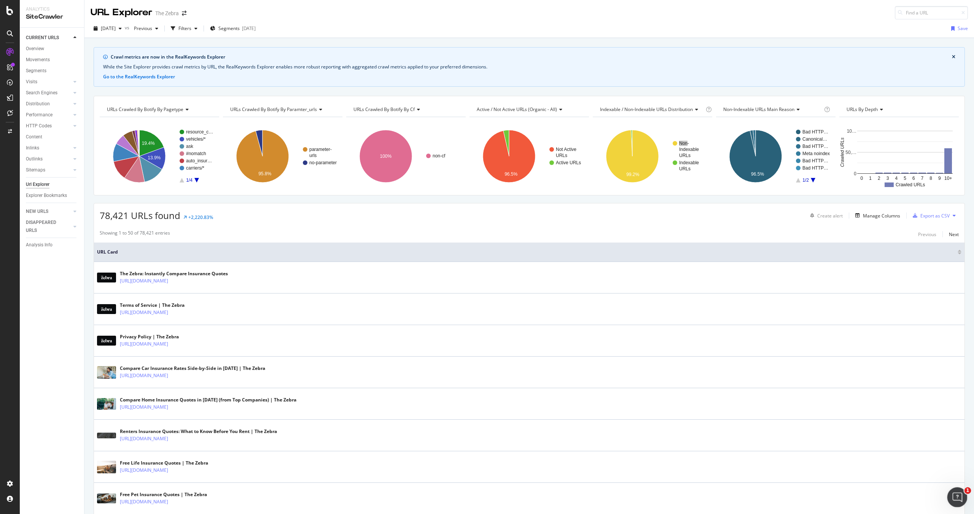
click at [959, 492] on div "Open Intercom Messenger" at bounding box center [956, 496] width 25 height 25
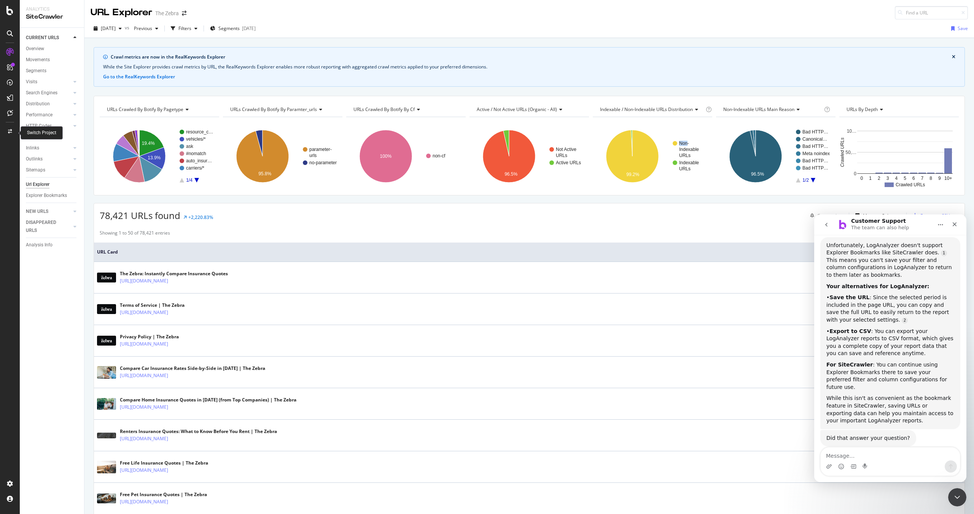
click at [10, 131] on icon at bounding box center [10, 131] width 4 height 5
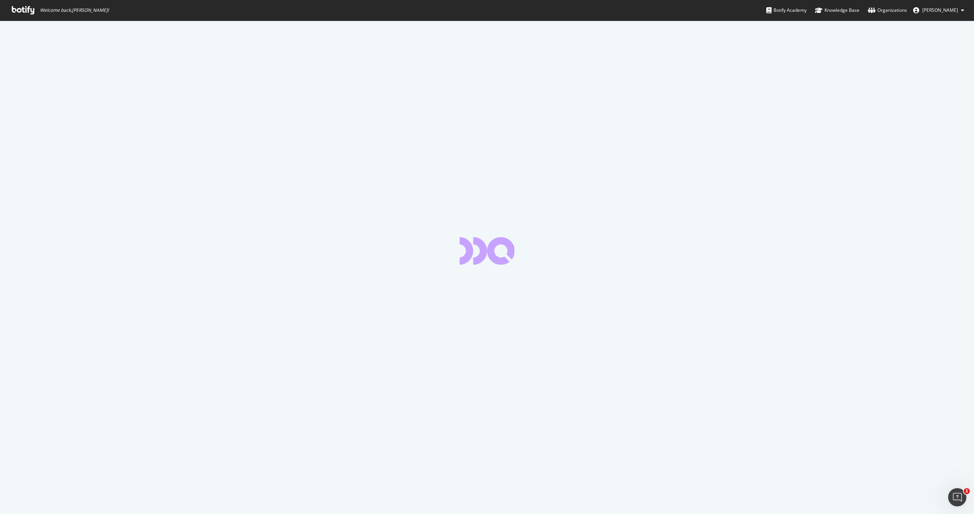
click at [18, 2] on span "Welcome back, [PERSON_NAME] !" at bounding box center [60, 10] width 109 height 21
click at [20, 5] on span "Welcome back, [PERSON_NAME] !" at bounding box center [60, 10] width 109 height 21
click at [23, 11] on icon at bounding box center [23, 10] width 22 height 8
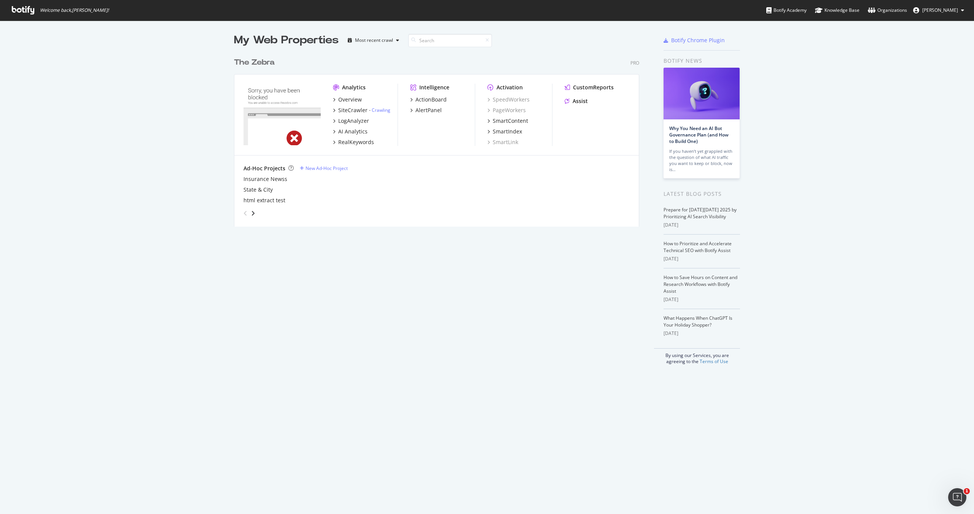
scroll to position [179, 411]
click at [352, 123] on div "LogAnalyzer" at bounding box center [353, 121] width 31 height 8
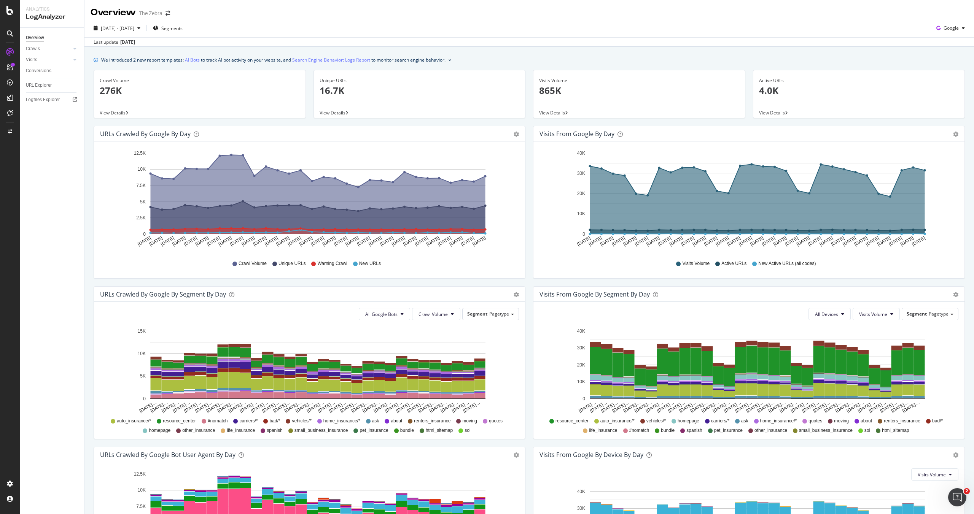
drag, startPoint x: 485, startPoint y: 177, endPoint x: 494, endPoint y: 176, distance: 9.2
click at [486, 177] on circle "A chart." at bounding box center [485, 176] width 2 height 2
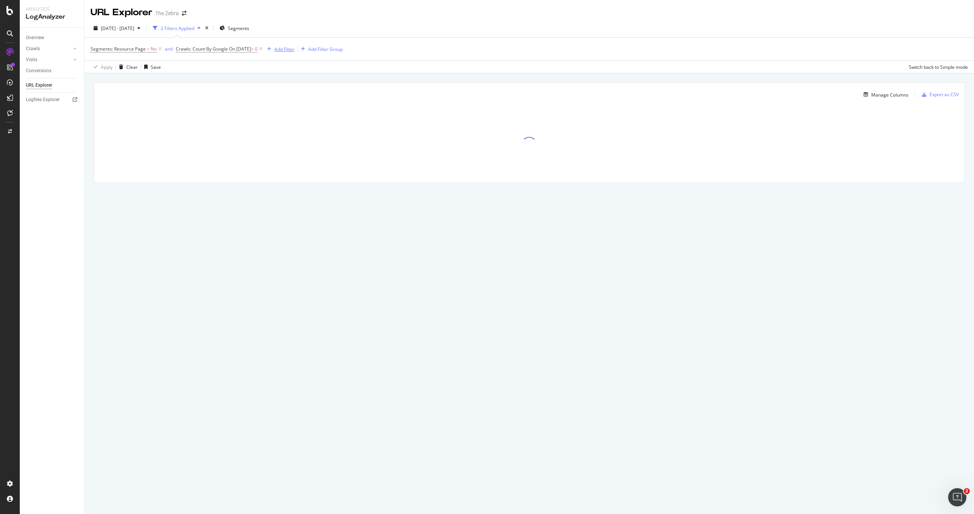
click at [295, 48] on div "Add Filter" at bounding box center [284, 49] width 20 height 6
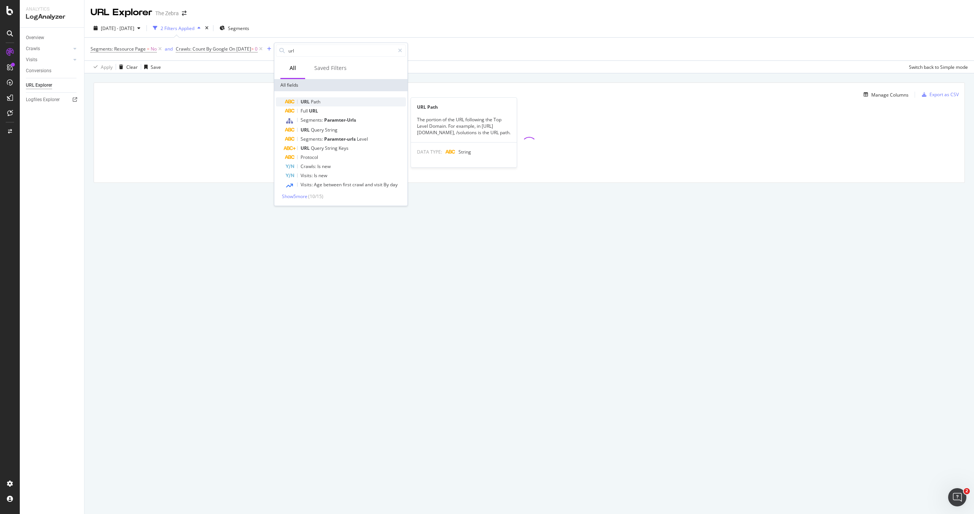
type input "url"
click at [316, 100] on span "Path" at bounding box center [316, 102] width 10 height 6
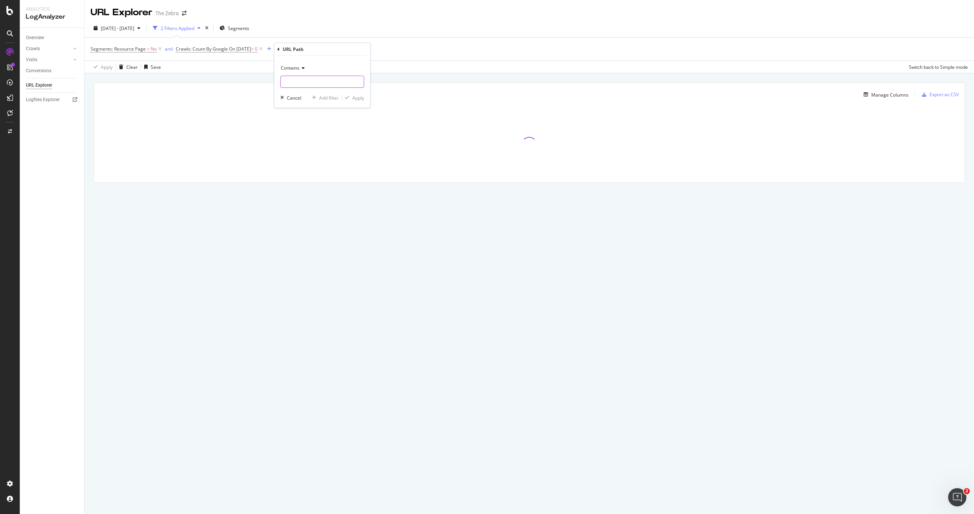
click at [307, 80] on input "text" at bounding box center [322, 82] width 83 height 12
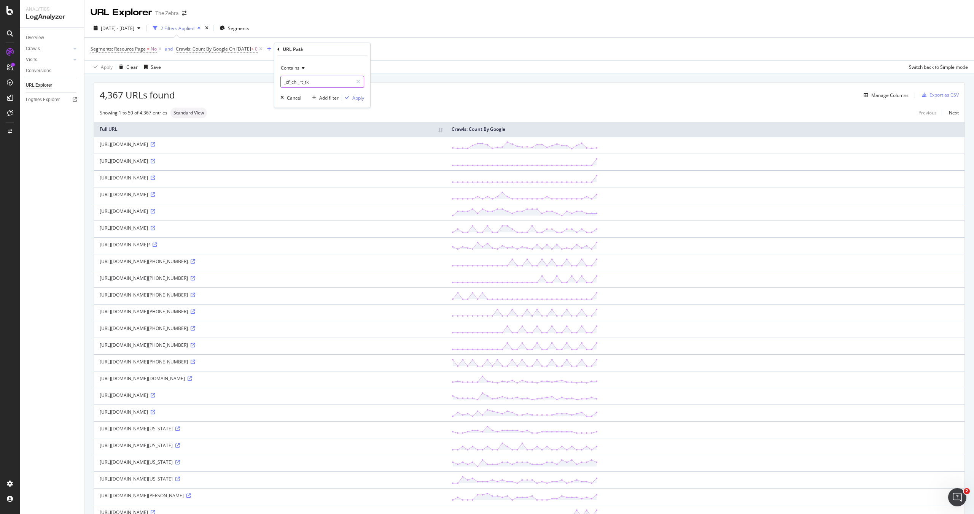
click at [287, 83] on input "_cf_chl_rt_tk" at bounding box center [317, 82] width 72 height 12
type input "cf_chl_rt_tk"
click at [352, 96] on div "Apply" at bounding box center [358, 98] width 12 height 6
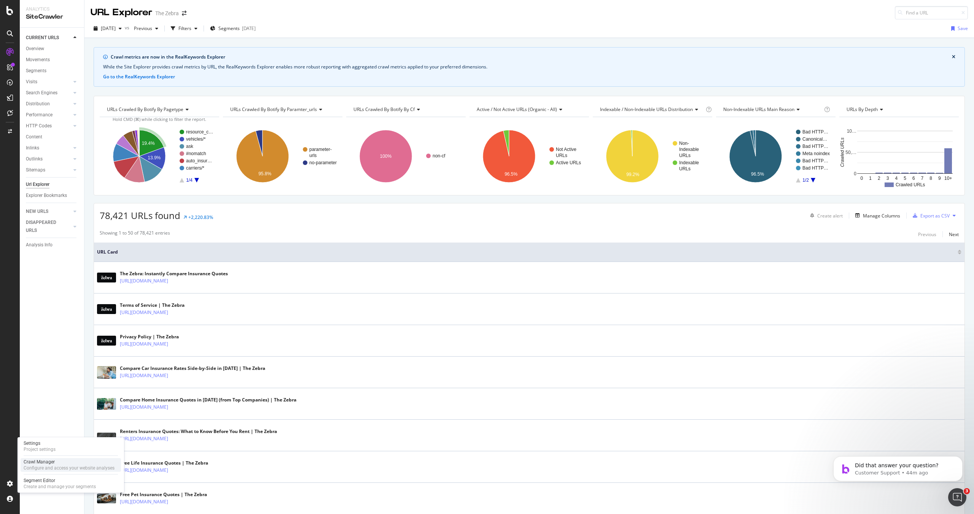
click at [42, 461] on div "Crawl Manager" at bounding box center [69, 462] width 91 height 6
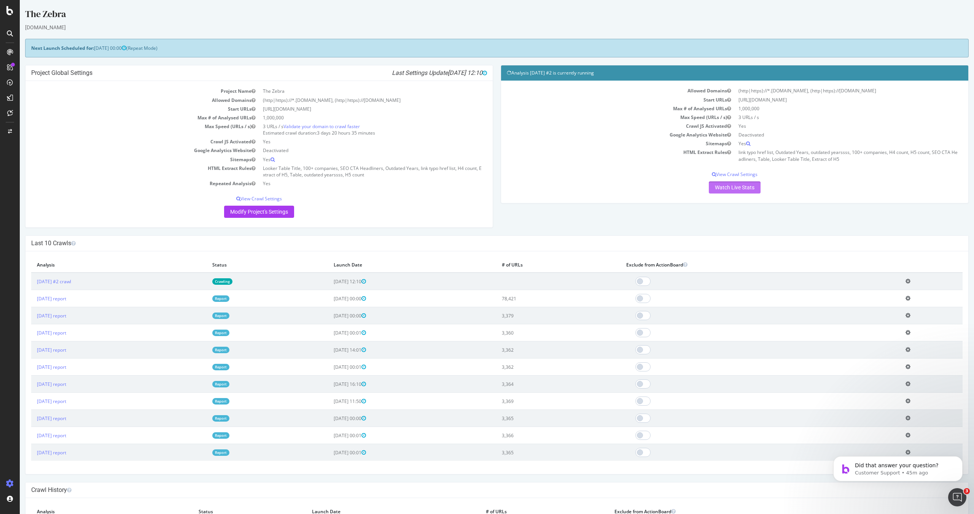
click at [720, 190] on link "Watch Live Stats" at bounding box center [735, 187] width 52 height 12
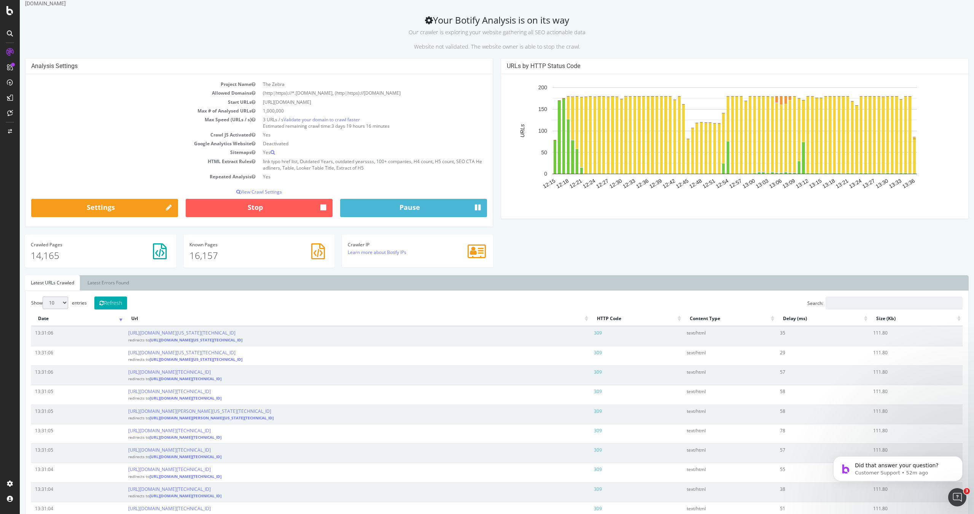
scroll to position [35, 0]
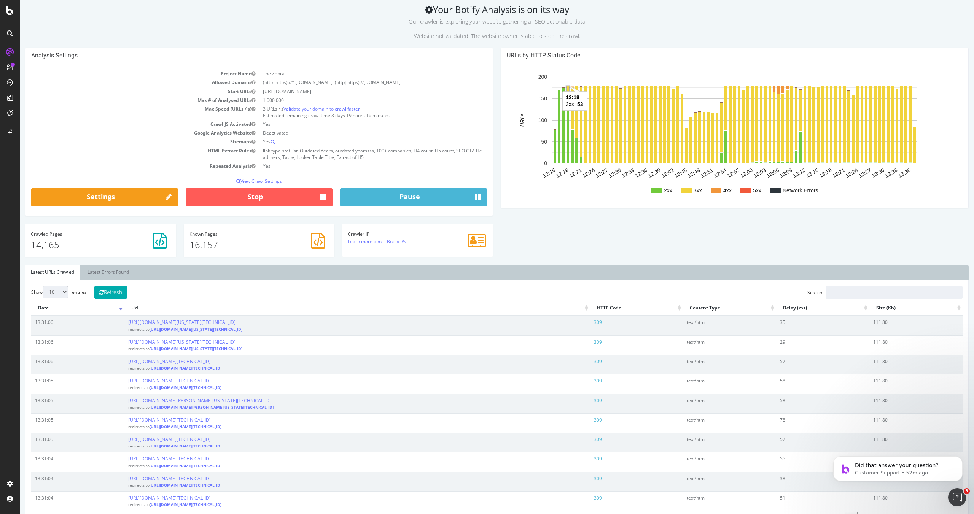
click at [568, 89] on rect "A chart." at bounding box center [568, 97] width 3 height 22
click at [568, 89] on rect "A chart." at bounding box center [568, 97] width 1 height 21
click at [568, 89] on rect "A chart." at bounding box center [568, 97] width 3 height 22
click at [115, 276] on link "Latest Errors Found" at bounding box center [108, 272] width 53 height 15
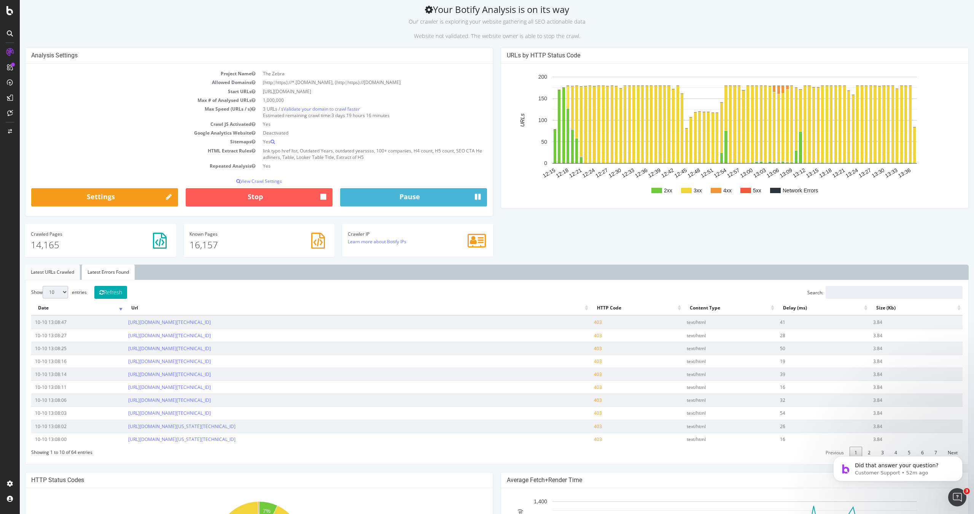
click at [62, 277] on link "Latest URLs Crawled" at bounding box center [52, 272] width 55 height 15
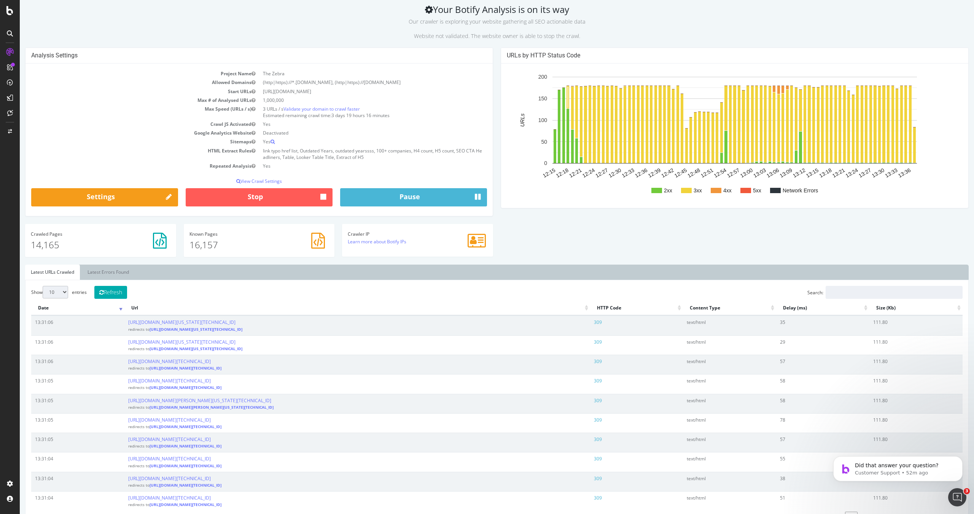
click at [59, 295] on select "10 25 50 100" at bounding box center [55, 292] width 25 height 13
click at [118, 308] on th "Date" at bounding box center [77, 308] width 93 height 15
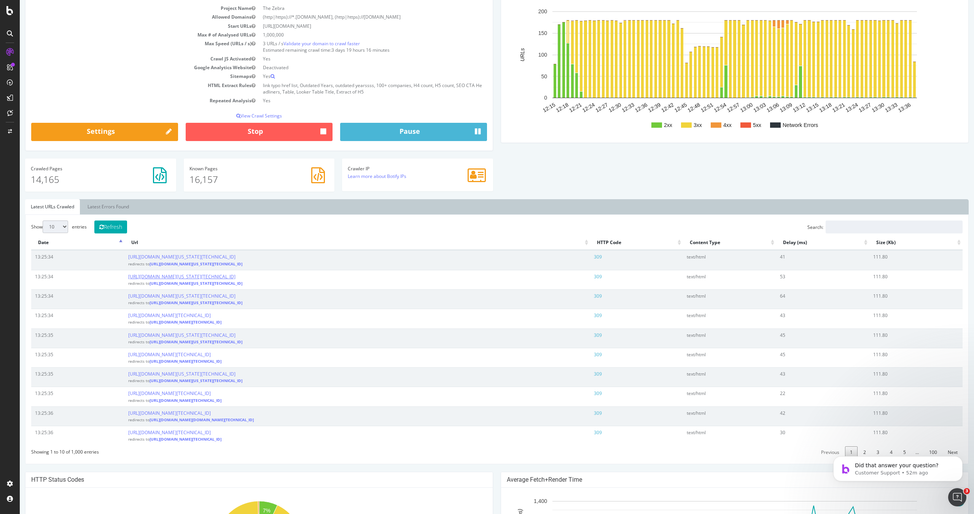
scroll to position [107, 0]
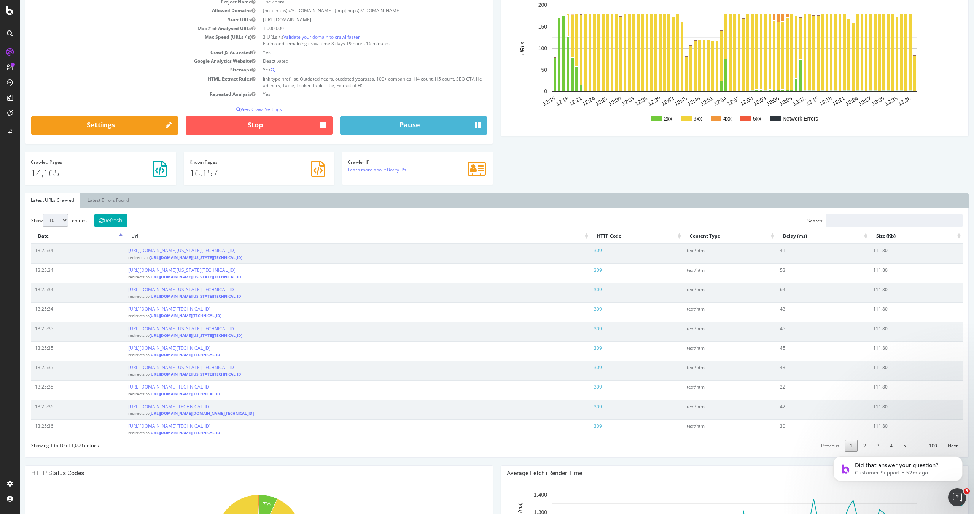
click at [123, 235] on th "Date" at bounding box center [77, 236] width 93 height 15
click at [49, 236] on th "Date" at bounding box center [77, 236] width 93 height 15
click at [59, 237] on th "Date" at bounding box center [77, 236] width 93 height 15
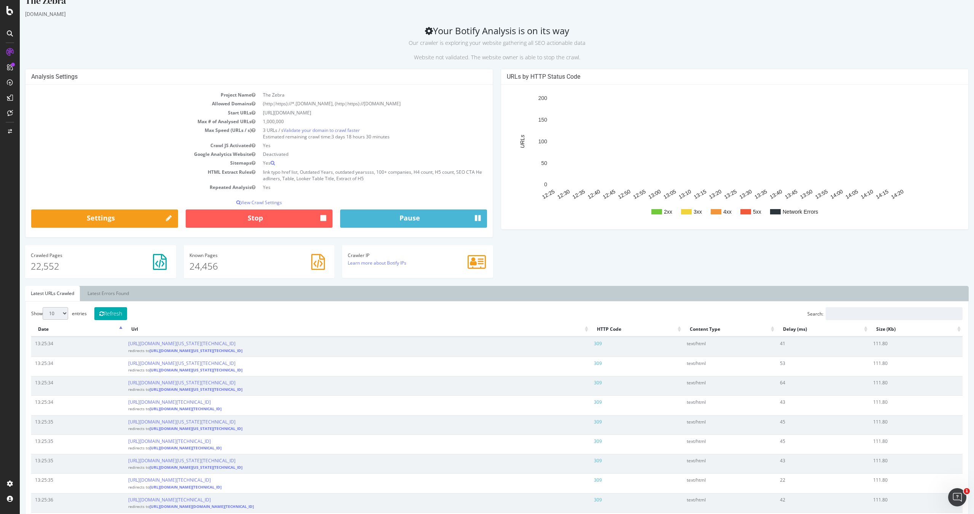
scroll to position [0, 0]
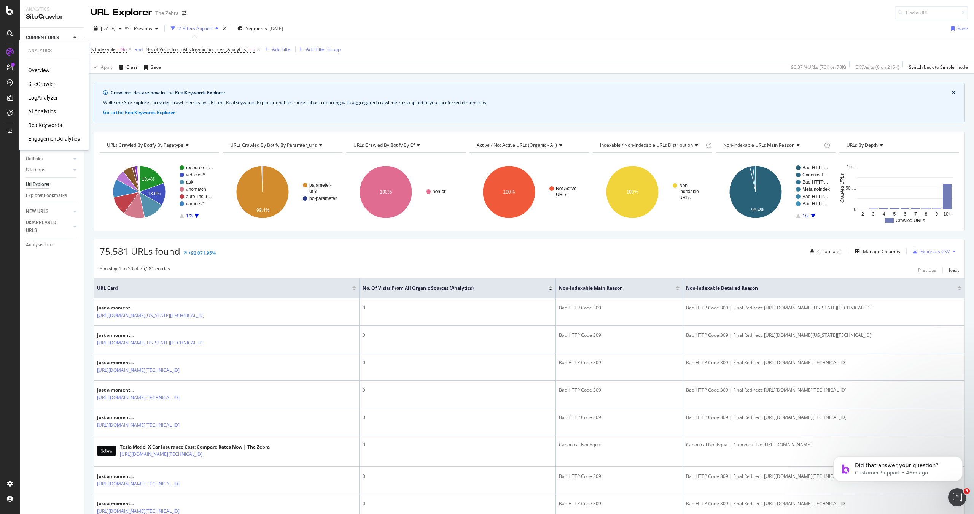
click at [43, 98] on div "LogAnalyzer" at bounding box center [43, 98] width 30 height 8
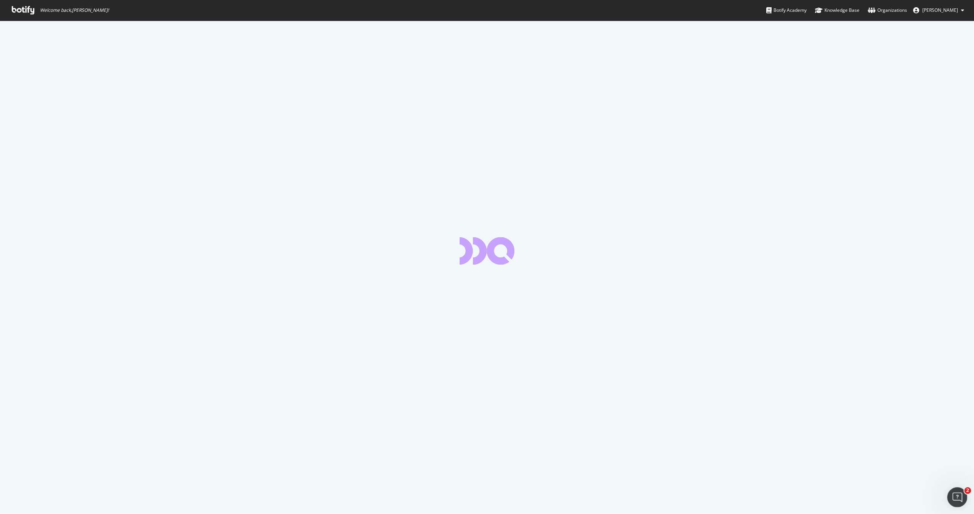
click at [952, 490] on div "Open Intercom Messenger" at bounding box center [956, 496] width 25 height 25
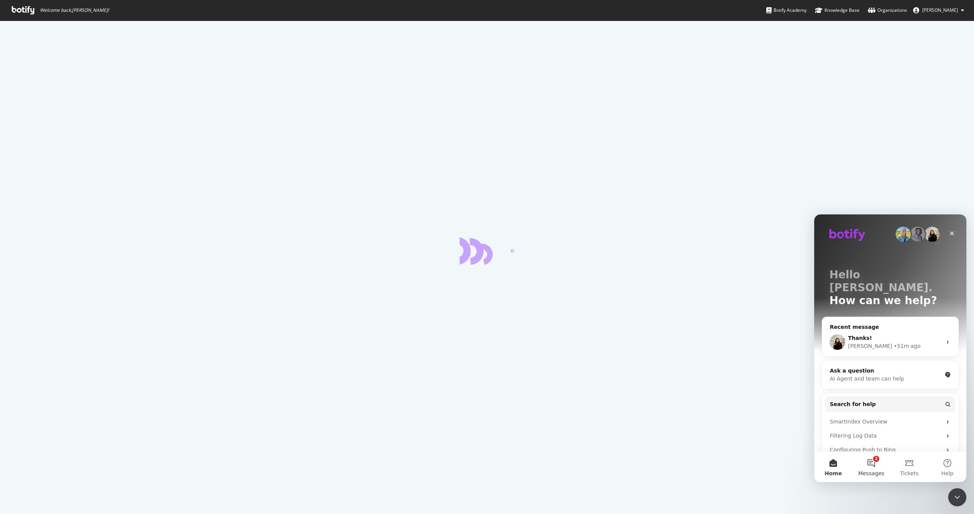
click at [873, 465] on button "2 Messages" at bounding box center [871, 467] width 38 height 30
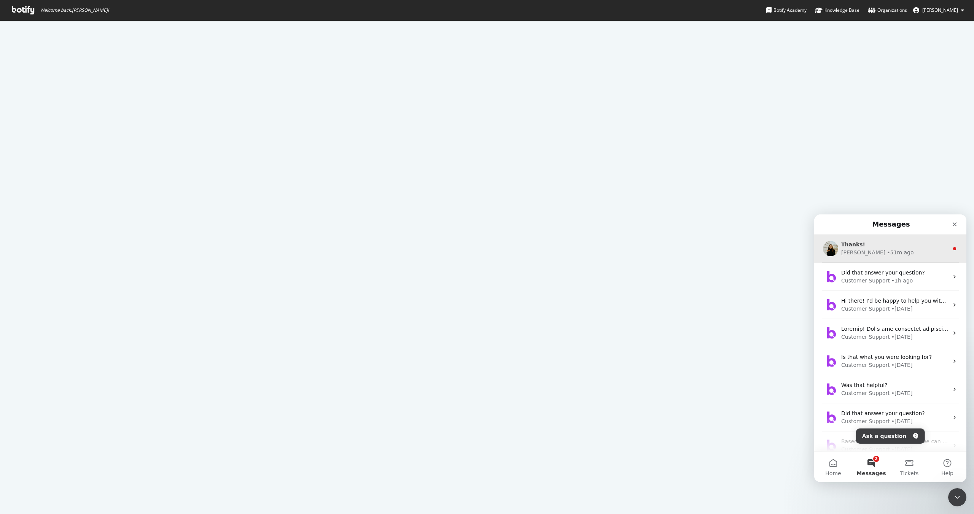
click at [887, 253] on div "• 51m ago" at bounding box center [900, 253] width 27 height 8
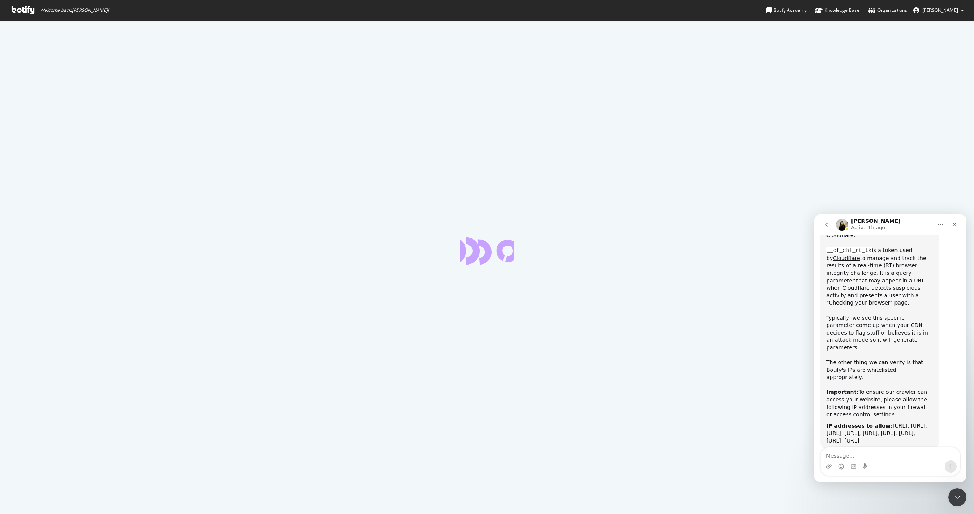
scroll to position [451, 0]
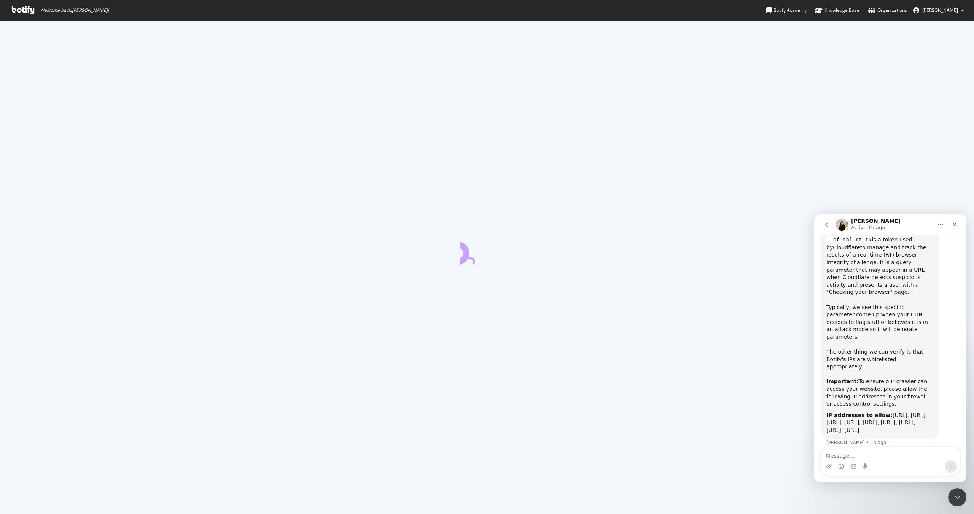
click at [867, 458] on textarea "Message…" at bounding box center [890, 454] width 139 height 13
type textarea "H"
type textarea "Are any of these IP's new? Our infra team is asking."
